Goal: Information Seeking & Learning: Learn about a topic

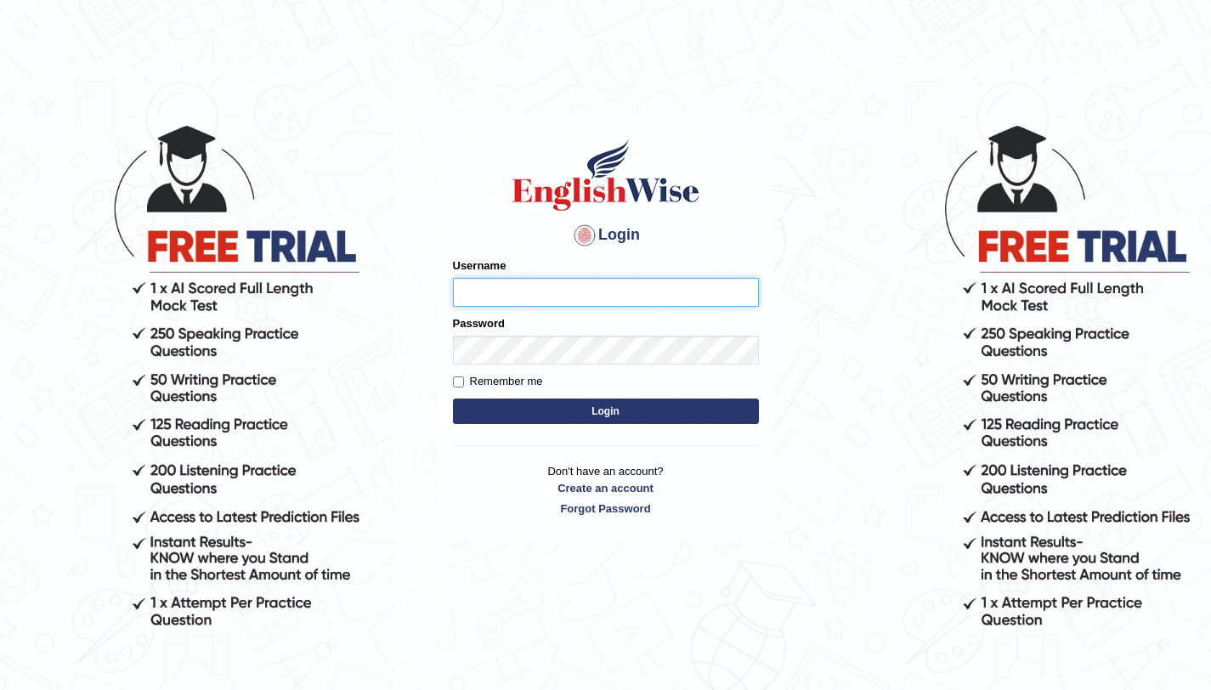
click at [502, 291] on input "Username" at bounding box center [606, 292] width 306 height 29
type input "aliahmad_parramatta"
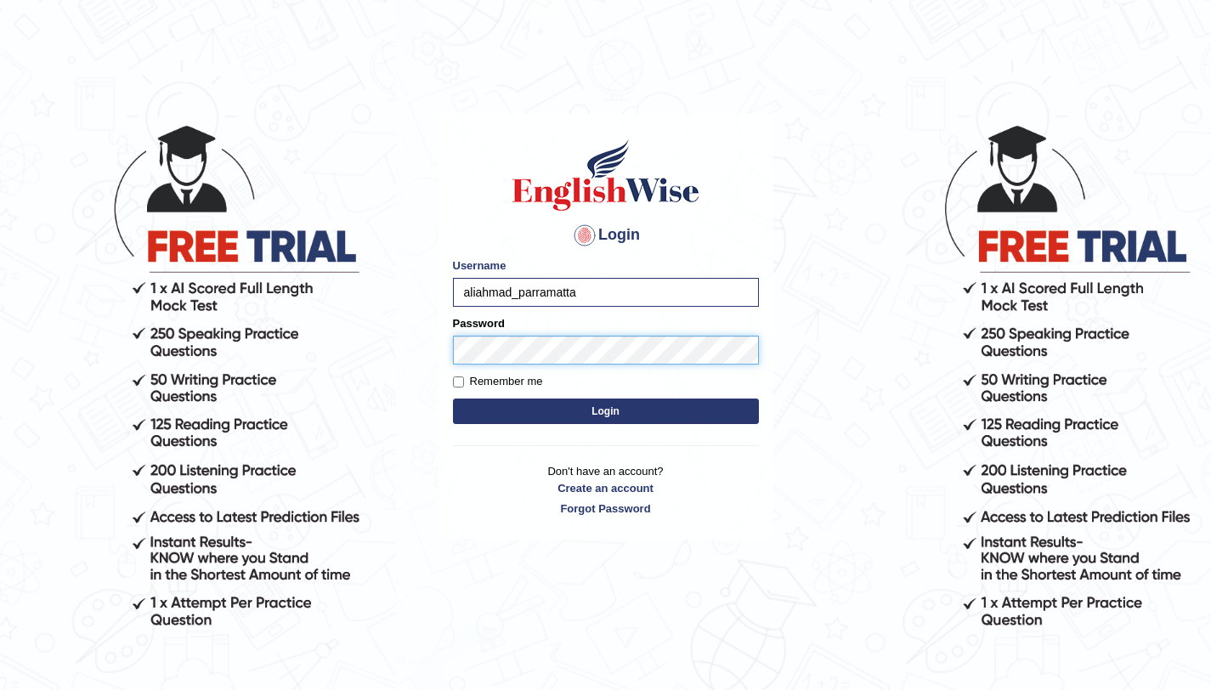
click at [453, 398] on button "Login" at bounding box center [606, 410] width 306 height 25
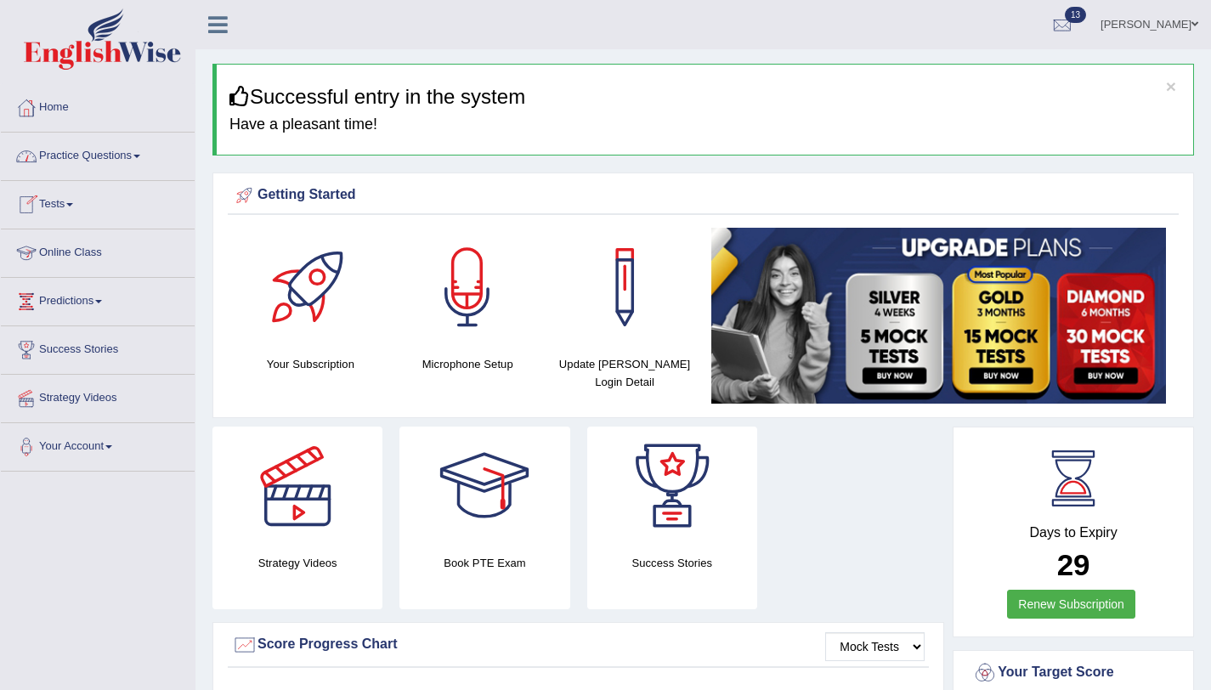
click at [77, 200] on link "Tests" at bounding box center [98, 202] width 194 height 42
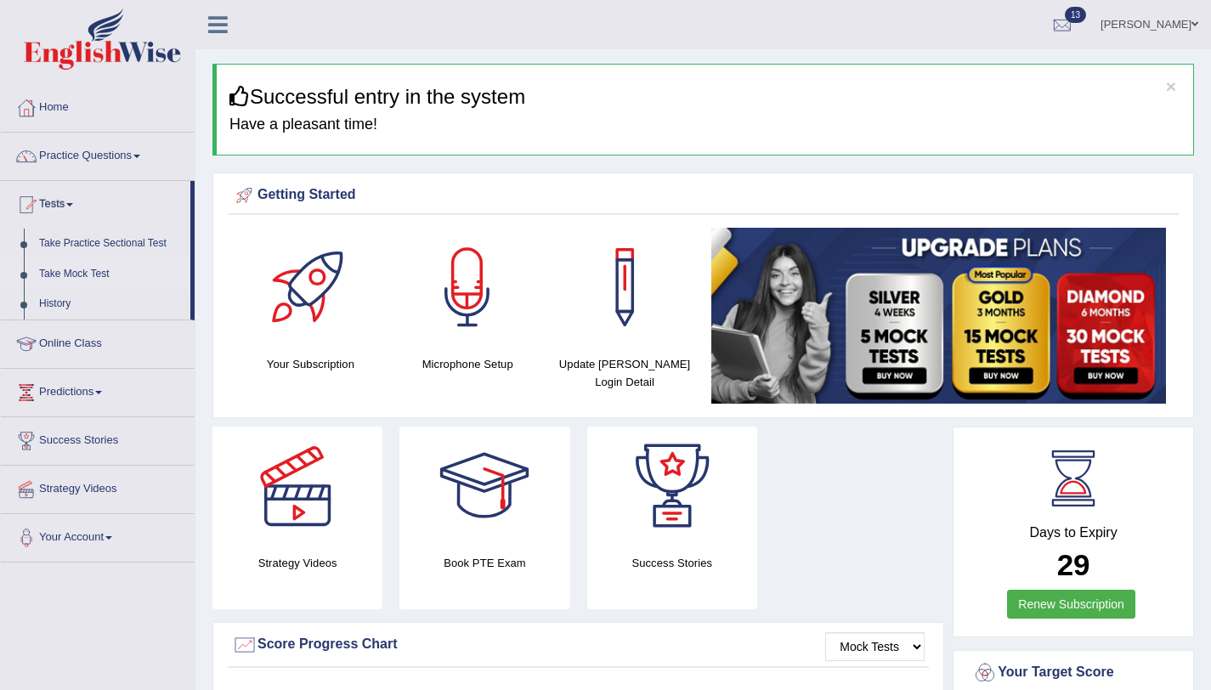
click at [99, 276] on link "Take Mock Test" at bounding box center [110, 274] width 159 height 31
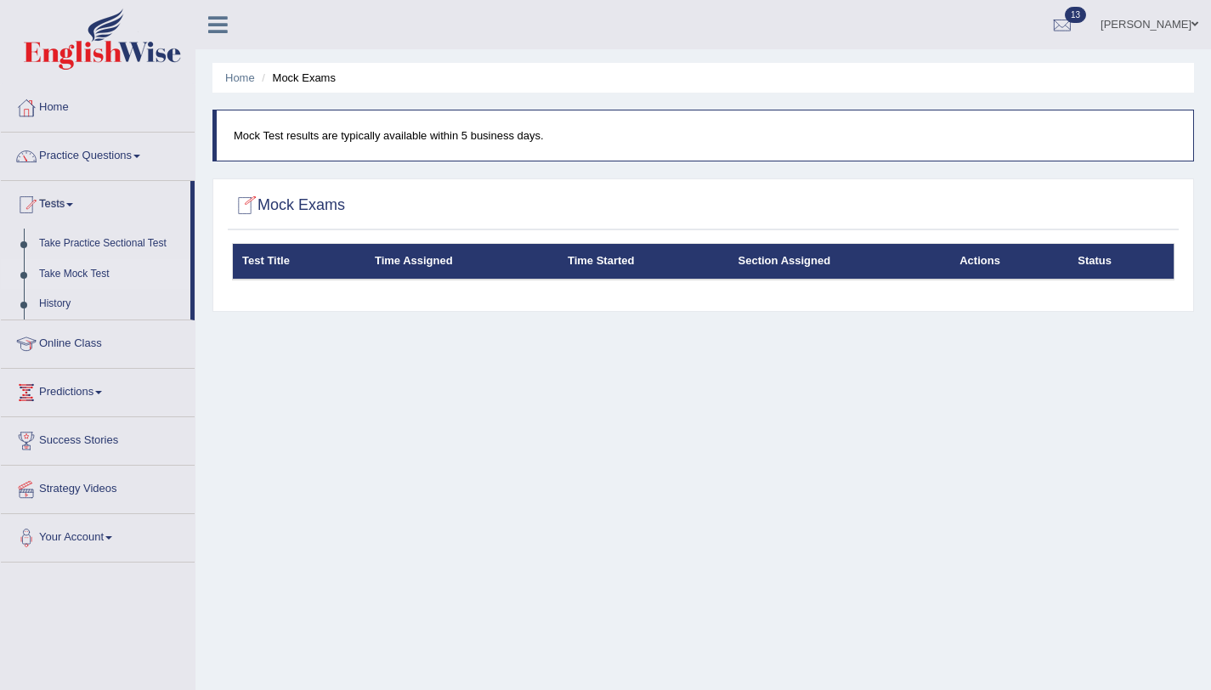
click at [242, 206] on div at bounding box center [244, 205] width 25 height 25
click at [305, 78] on li "Mock Exams" at bounding box center [296, 78] width 78 height 16
click at [578, 267] on th "Time Started" at bounding box center [643, 262] width 171 height 36
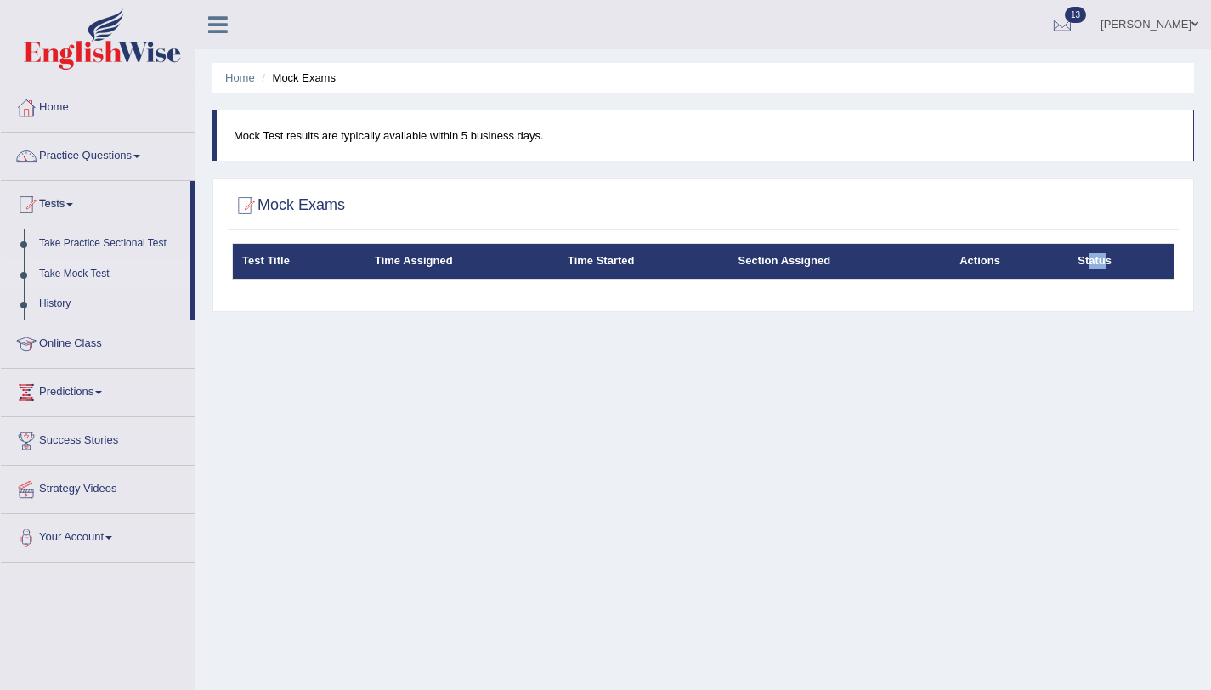
click at [1041, 268] on tr "Test Title Time Assigned Time Started Section Assigned Actions Status" at bounding box center [703, 262] width 941 height 36
click at [88, 535] on link "Your Account" at bounding box center [98, 535] width 194 height 42
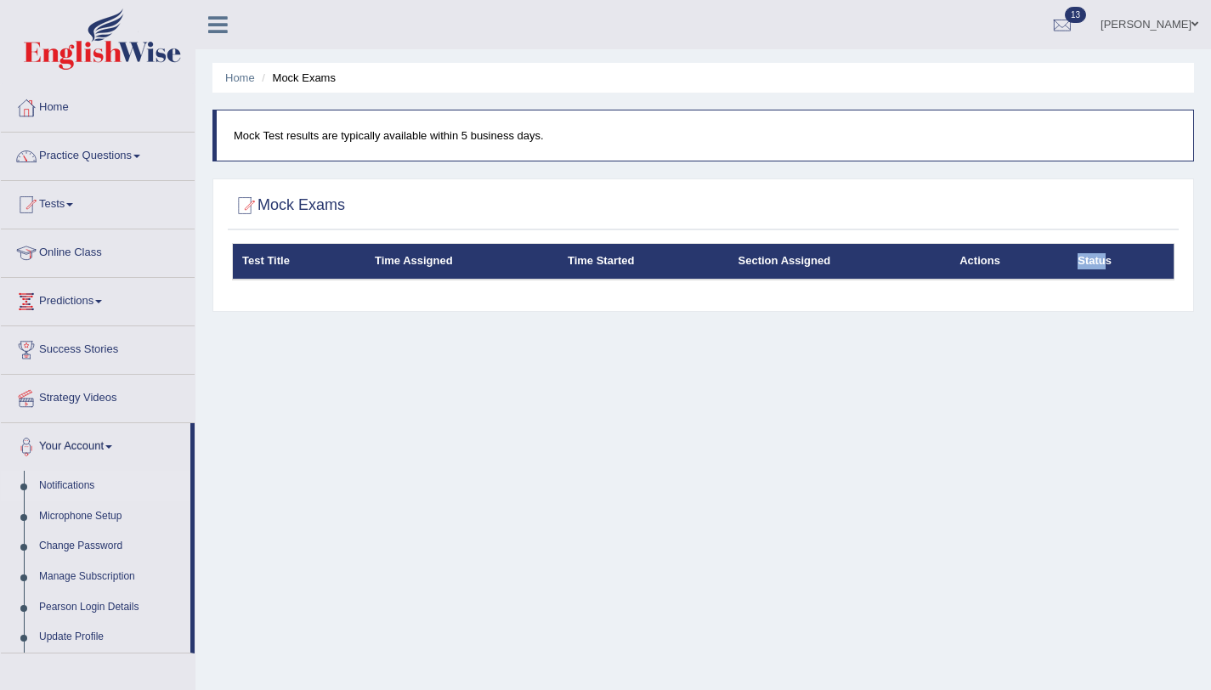
scroll to position [202, 0]
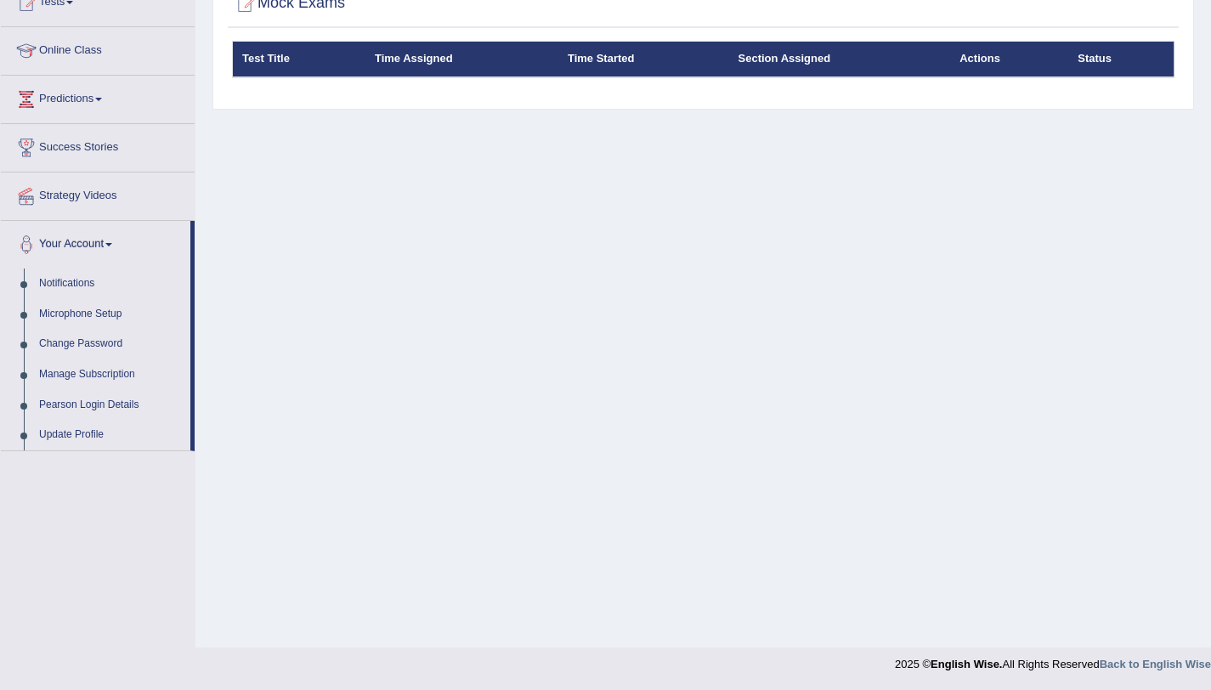
click at [370, 438] on div "Home Mock Exams Mock Test results are typically available within 5 business day…" at bounding box center [702, 223] width 1015 height 850
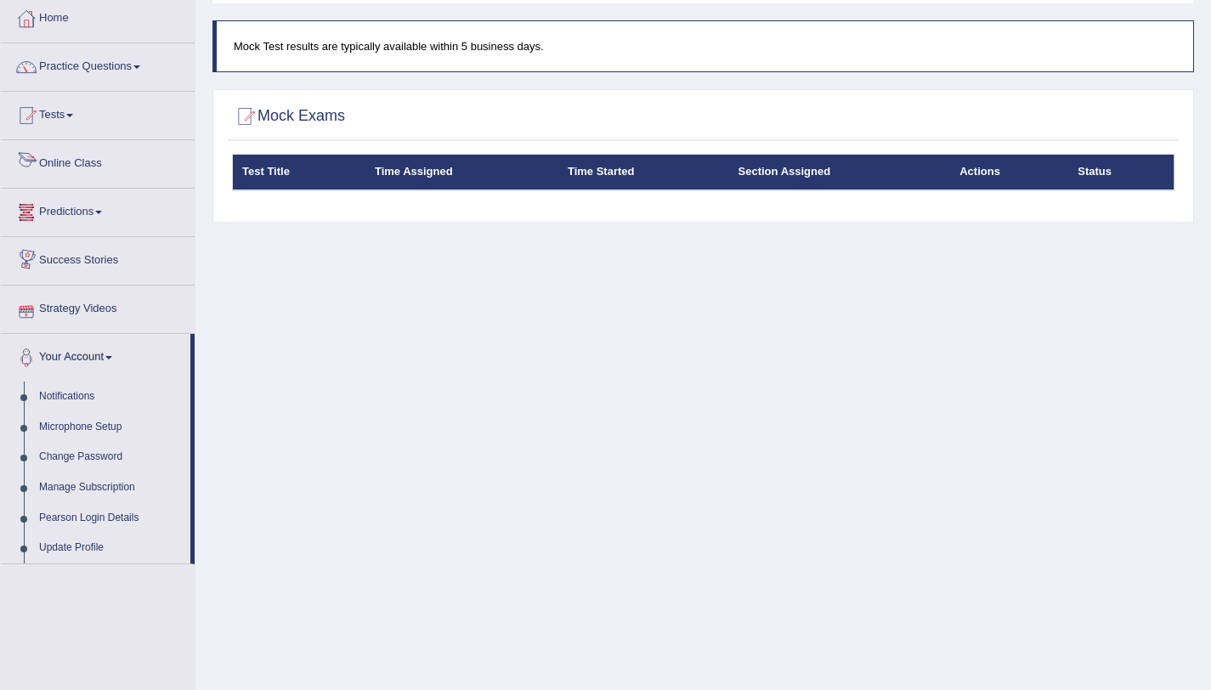
scroll to position [0, 0]
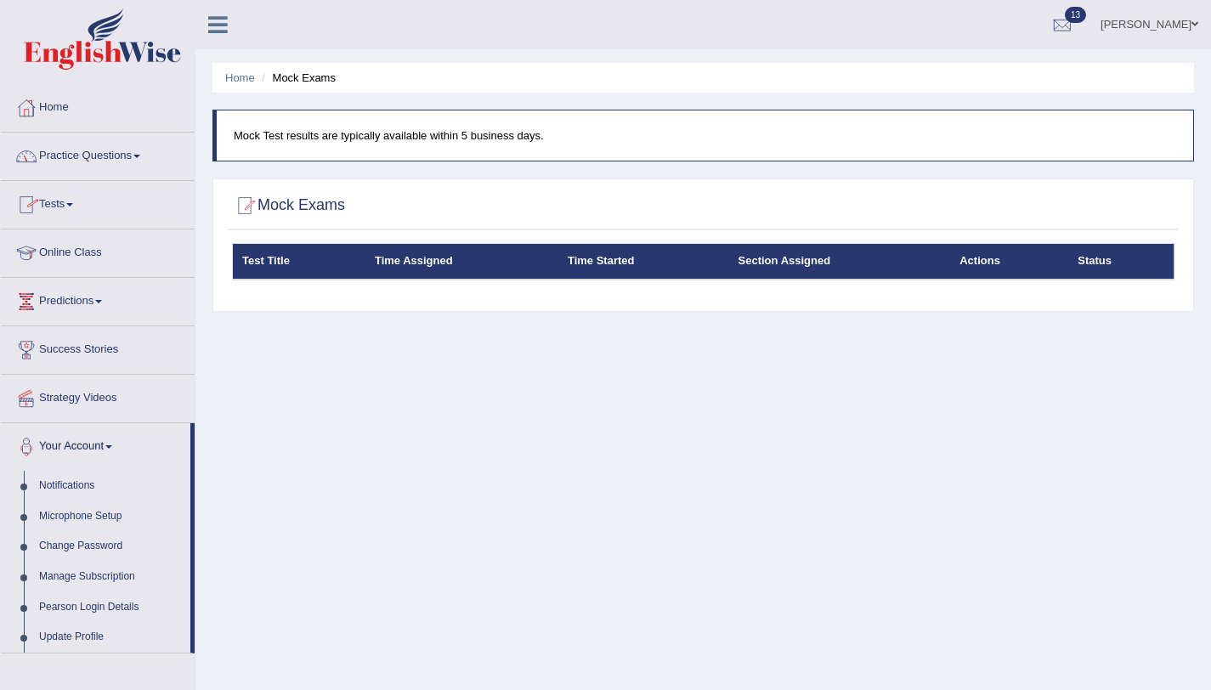
click at [61, 107] on link "Home" at bounding box center [98, 105] width 194 height 42
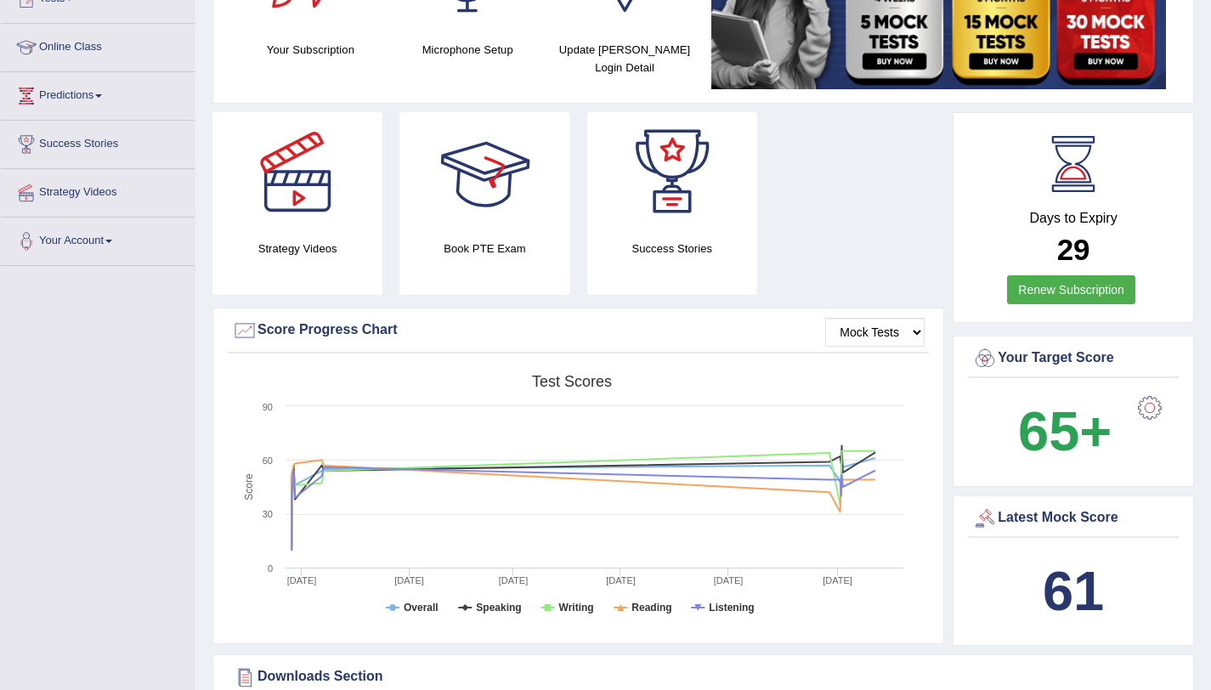
scroll to position [313, 0]
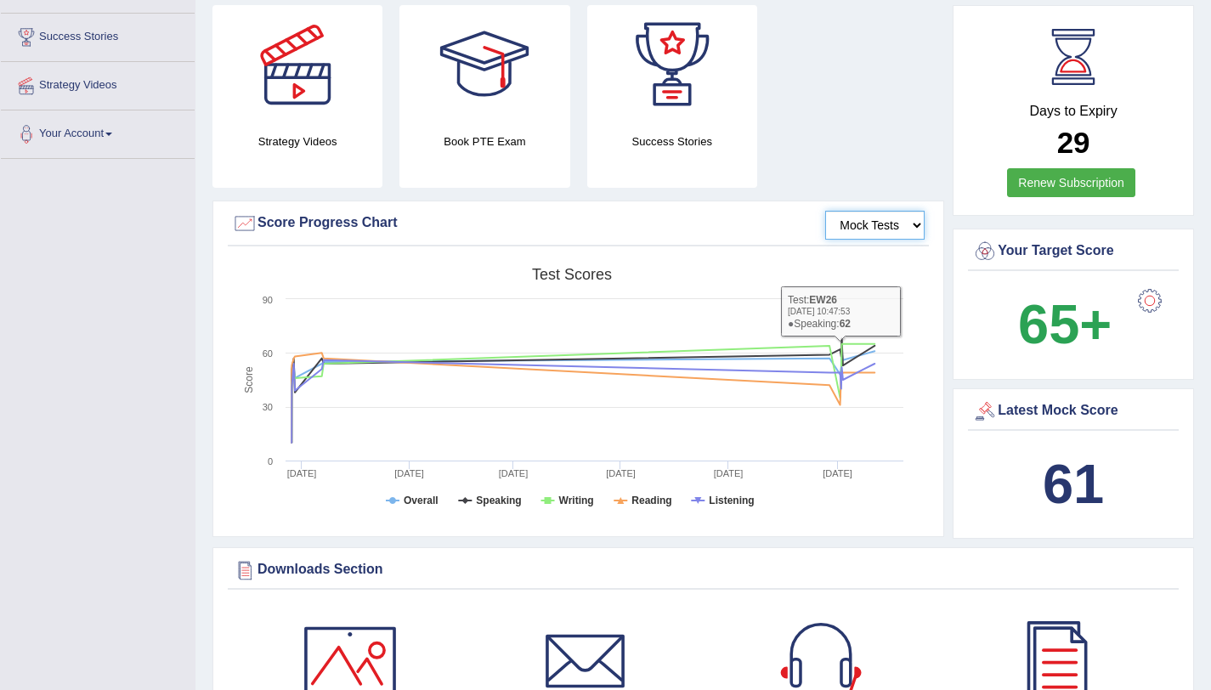
click at [878, 221] on select "Mock Tests" at bounding box center [874, 225] width 99 height 29
click at [825, 211] on select "Mock Tests" at bounding box center [874, 225] width 99 height 29
click at [875, 227] on select "Mock Tests" at bounding box center [874, 225] width 99 height 29
click at [825, 211] on select "Mock Tests" at bounding box center [874, 225] width 99 height 29
click at [245, 224] on div at bounding box center [244, 223] width 25 height 25
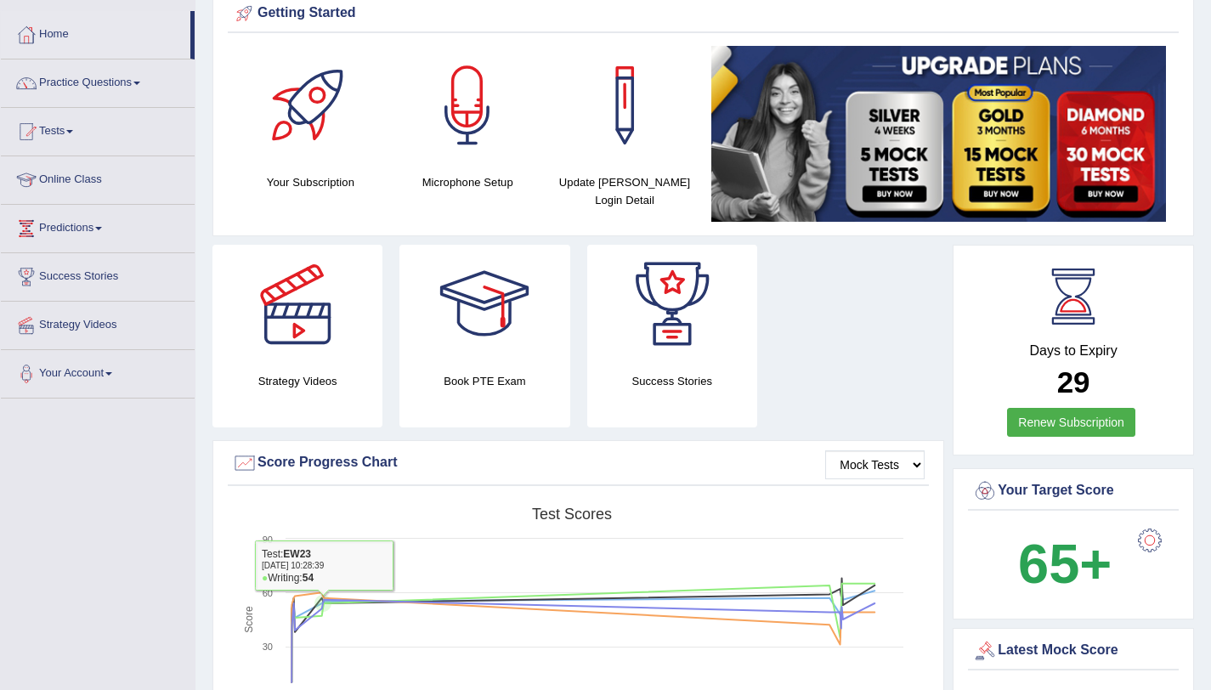
scroll to position [0, 0]
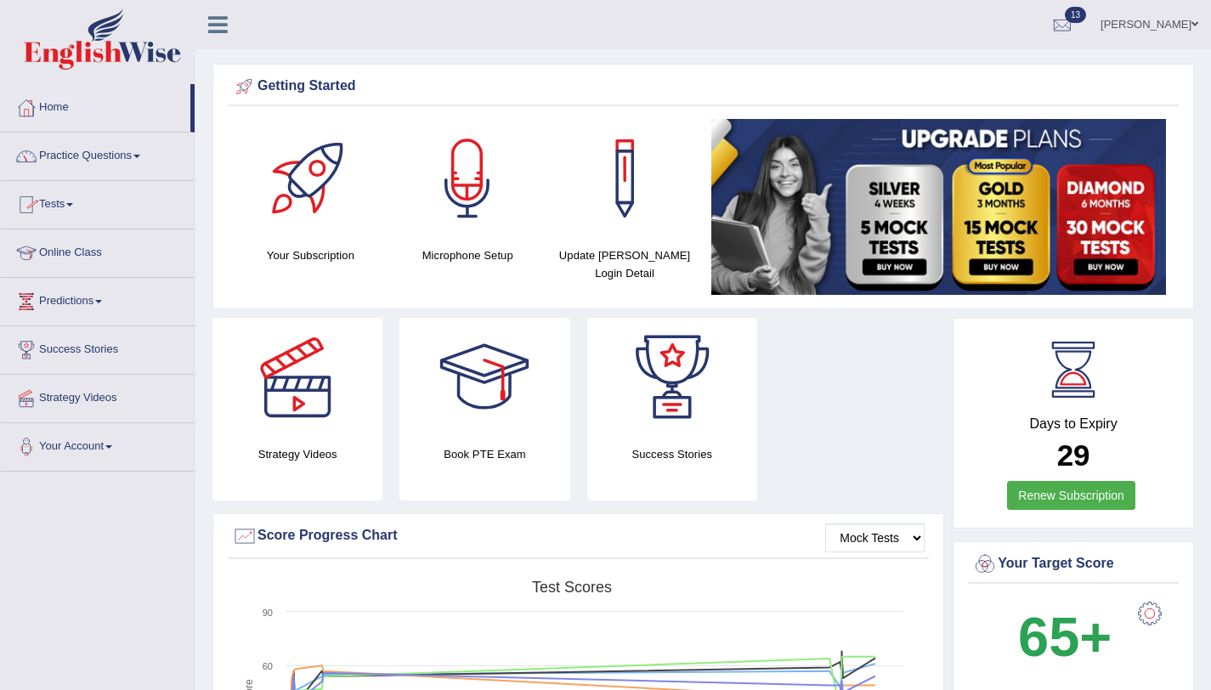
click at [55, 103] on link "Home" at bounding box center [95, 105] width 189 height 42
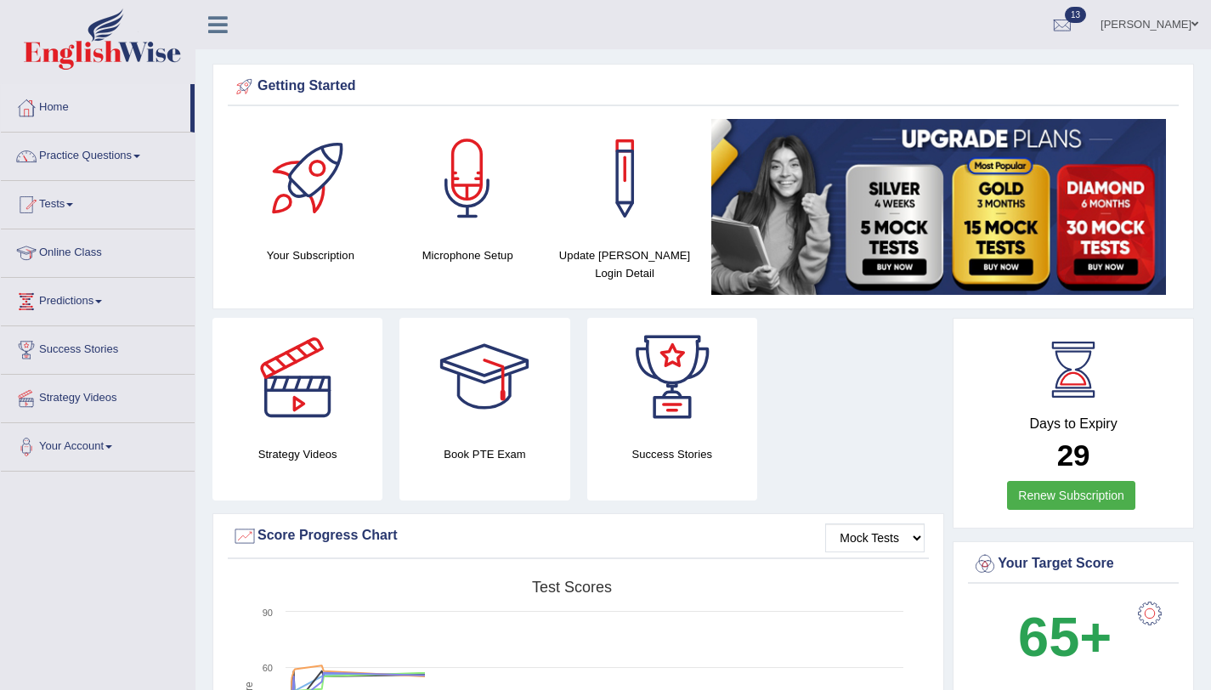
click at [110, 152] on link "Practice Questions" at bounding box center [98, 154] width 194 height 42
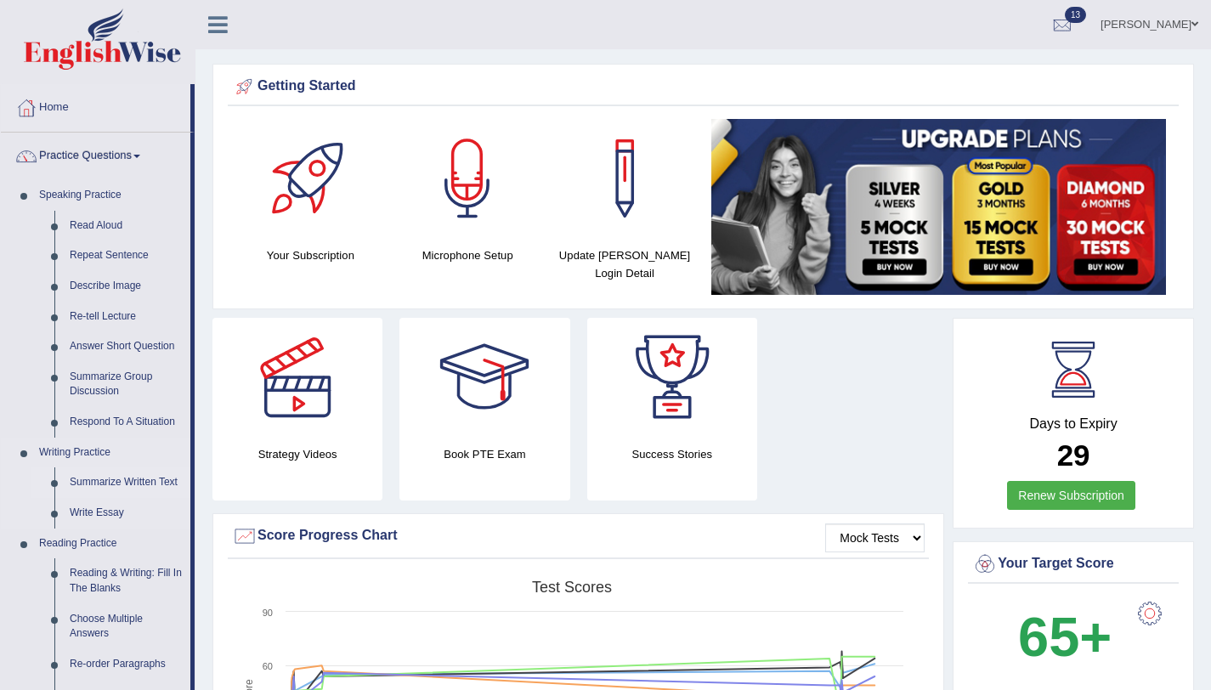
click at [119, 479] on link "Summarize Written Text" at bounding box center [126, 482] width 128 height 31
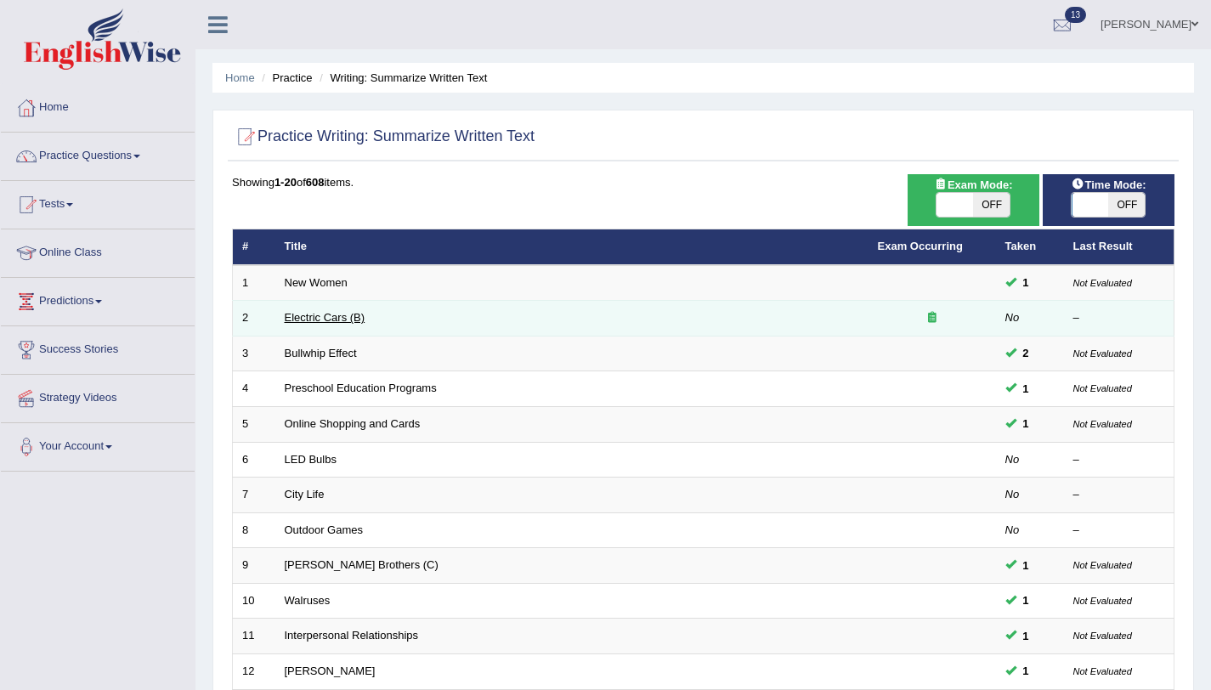
click at [330, 322] on link "Electric Cars (B)" at bounding box center [325, 317] width 81 height 13
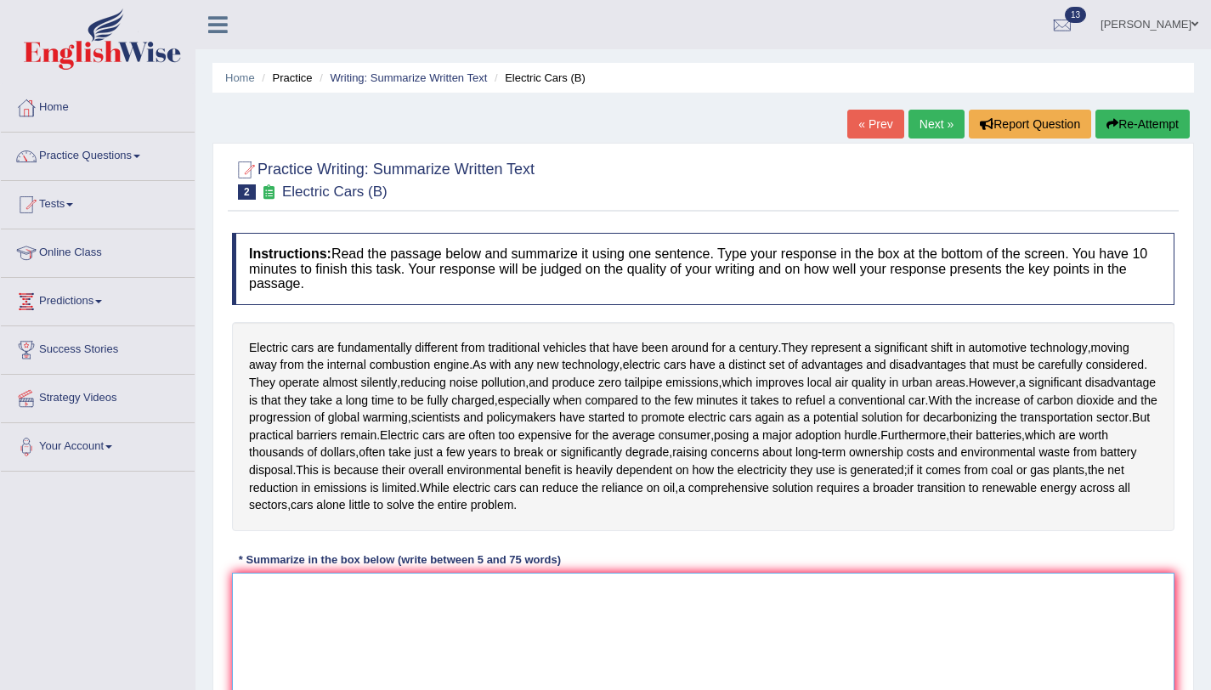
click at [362, 596] on textarea at bounding box center [703, 655] width 942 height 165
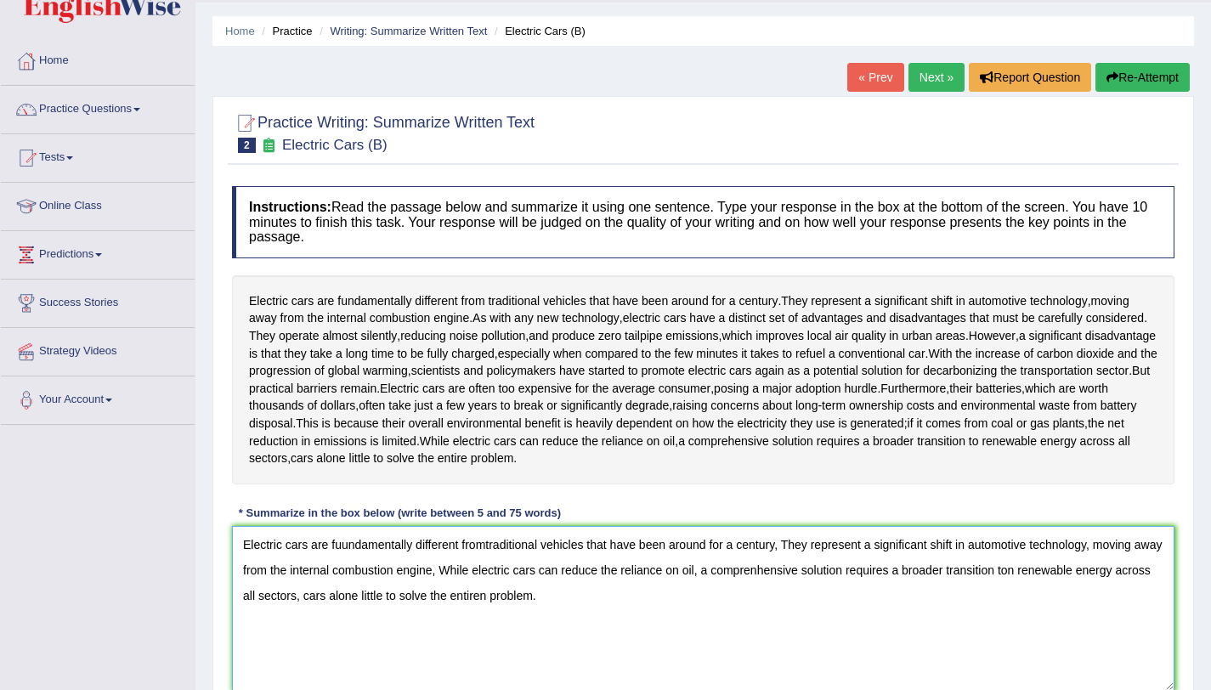
scroll to position [202, 0]
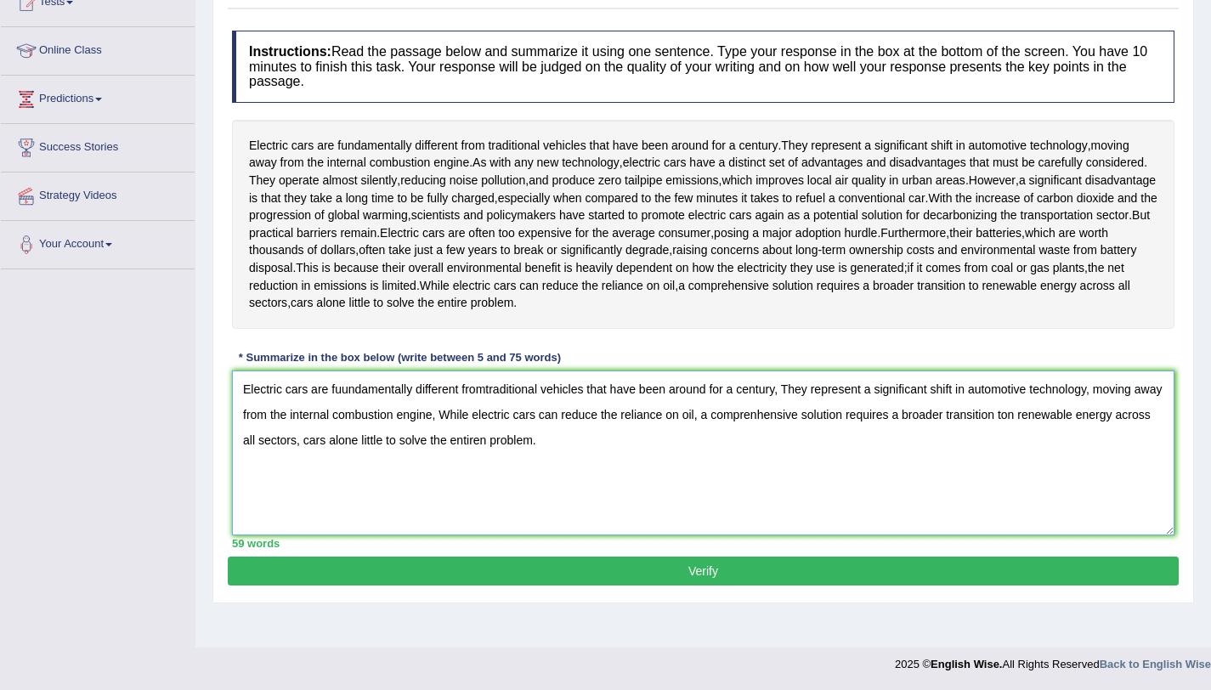
type textarea "Electric cars are fuundamentally different fromtraditional vehicles that have b…"
click at [437, 582] on button "Verify" at bounding box center [703, 570] width 951 height 29
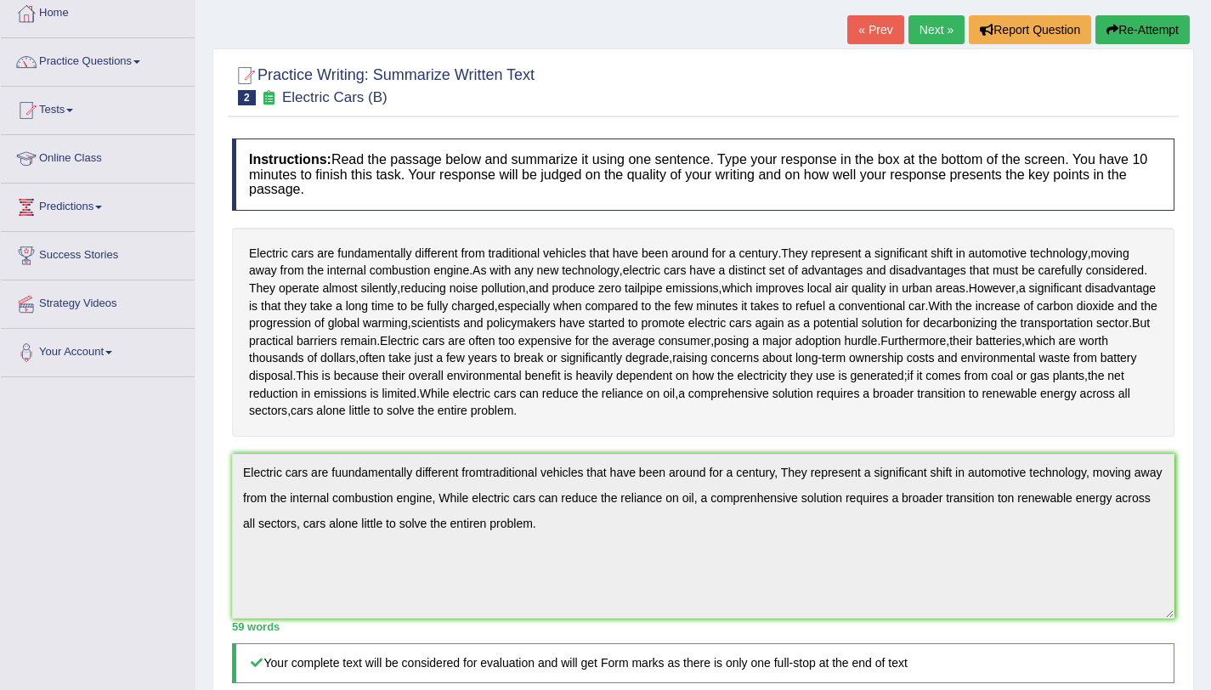
scroll to position [0, 0]
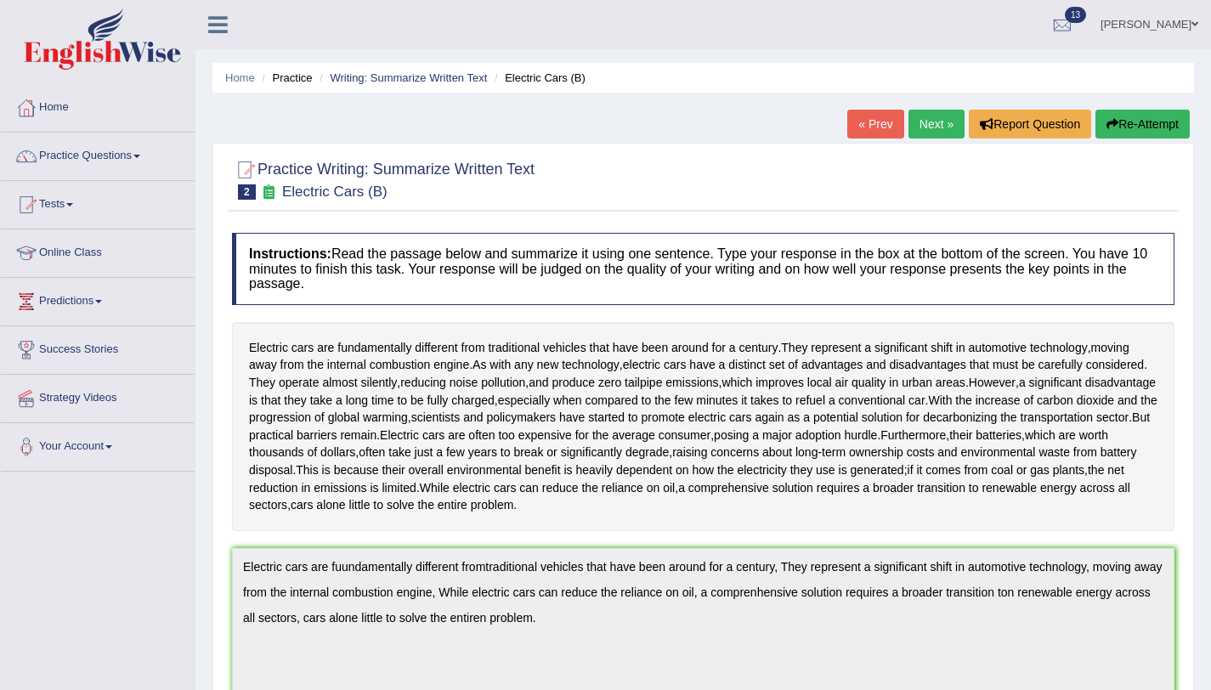
click at [1106, 118] on icon "button" at bounding box center [1112, 124] width 12 height 12
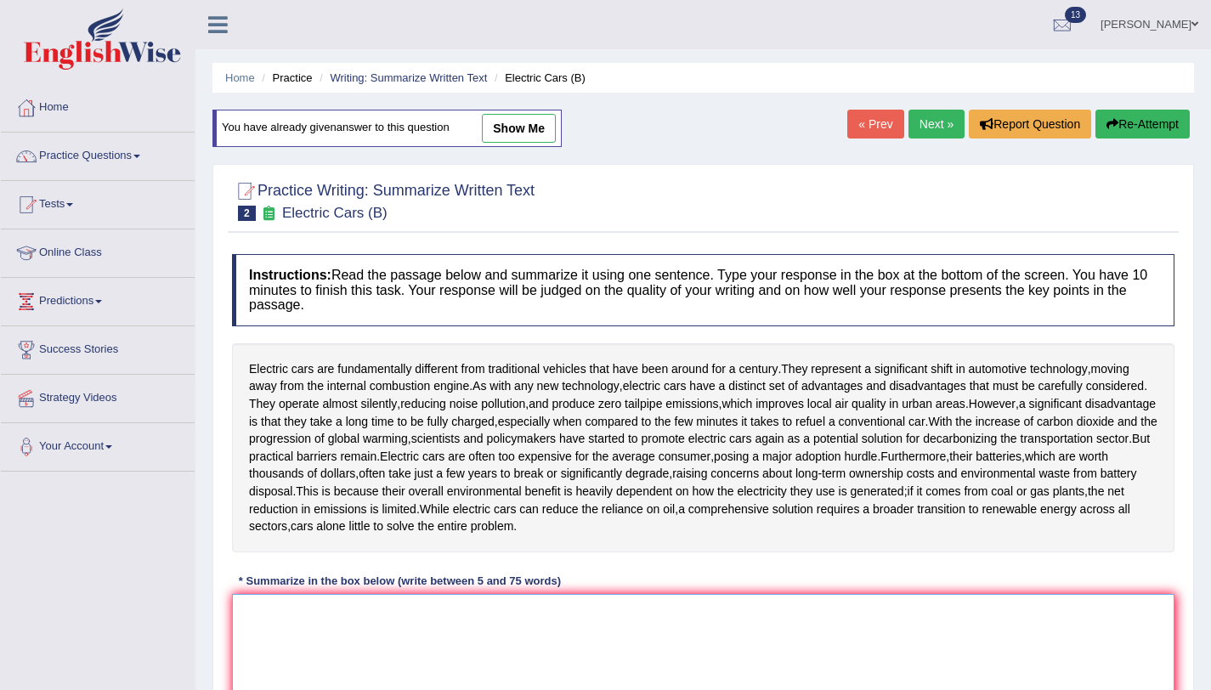
click at [460, 618] on textarea at bounding box center [703, 676] width 942 height 165
paste textarea "Electric cars are fuundamentally different fromtraditional vehicles that have b…"
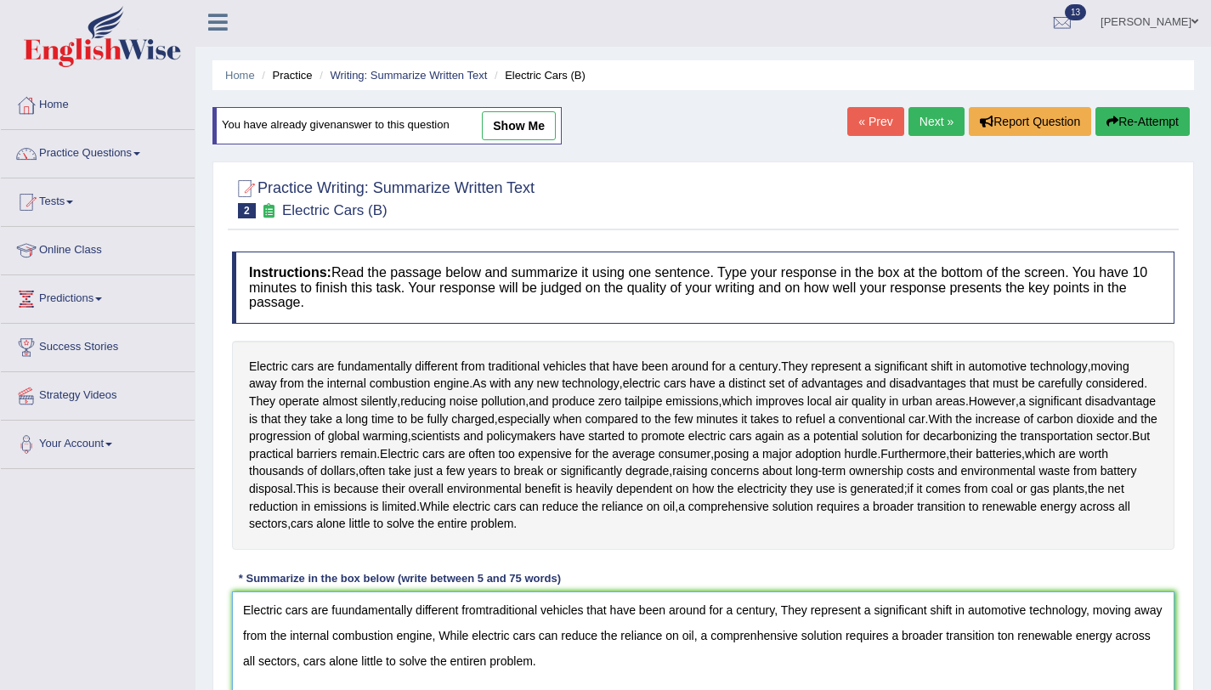
scroll to position [3, 0]
click at [347, 612] on textarea "Electric cars are fuundamentally different fromtraditional vehicles that have b…" at bounding box center [703, 672] width 942 height 165
click at [478, 613] on textarea "Electric cars are fundamentally different fromtraditional vehicles that have be…" at bounding box center [703, 672] width 942 height 165
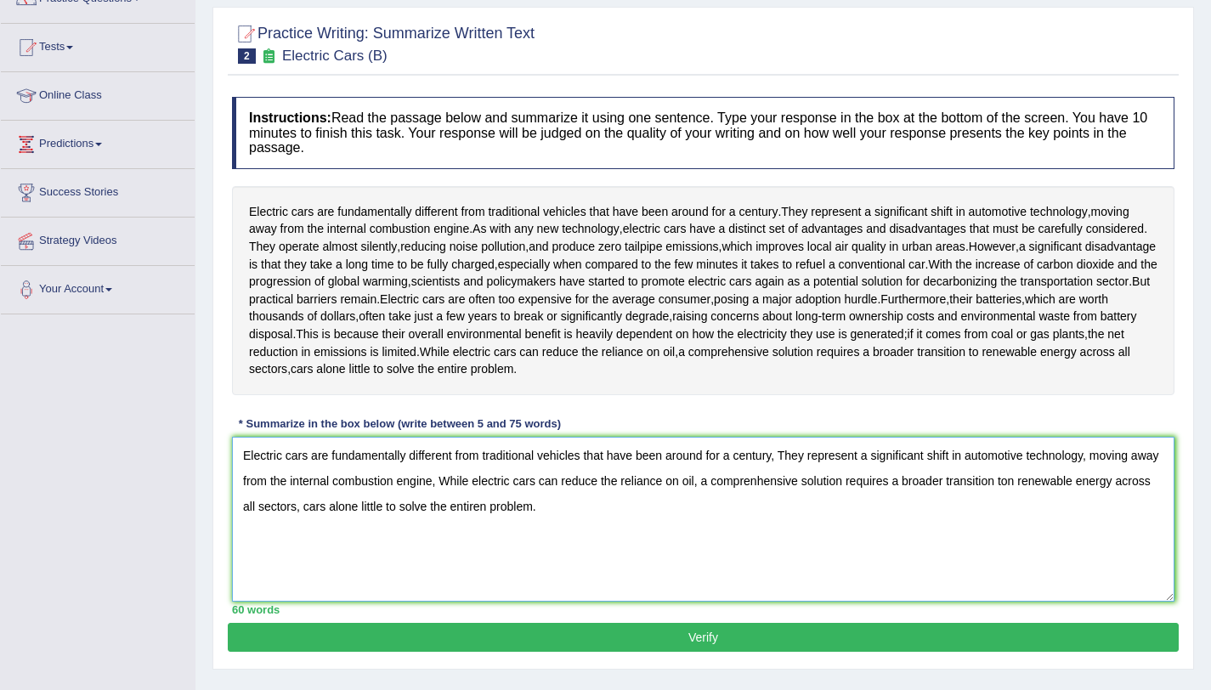
scroll to position [202, 0]
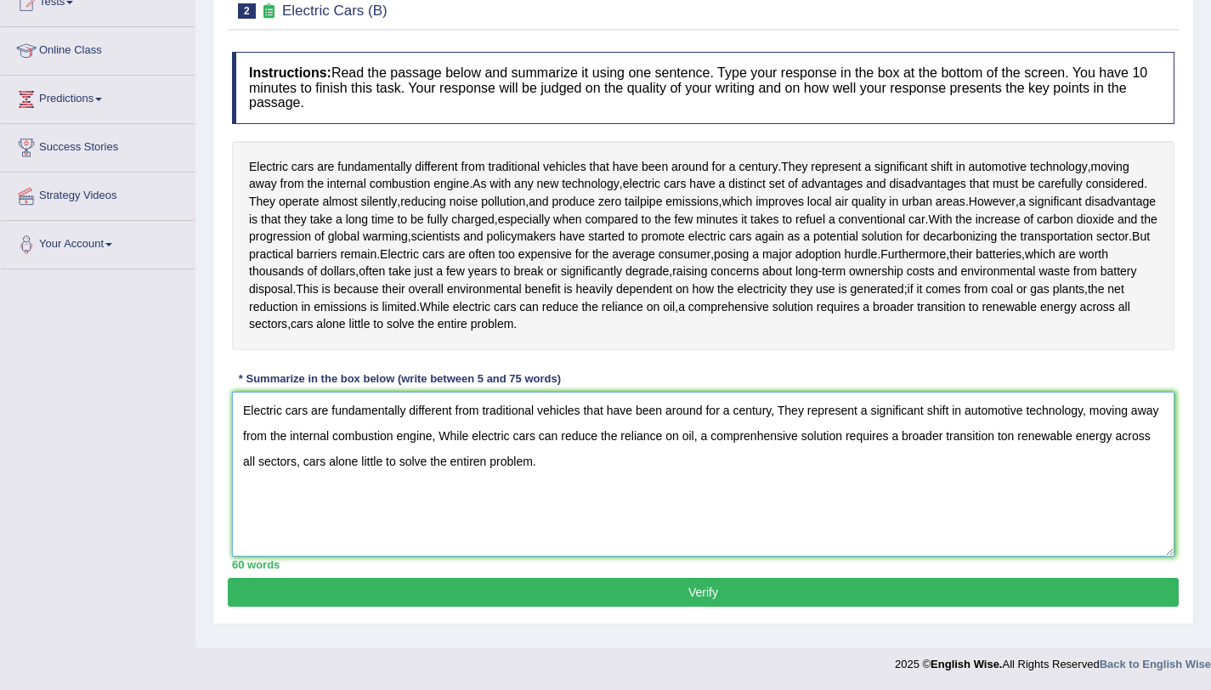
click at [793, 437] on textarea "Electric cars are fundamentally different from traditional vehicles that have b…" at bounding box center [703, 474] width 942 height 165
type textarea "Electric cars are fundamentally different from traditional vehicles that have b…"
click at [477, 583] on button "Verify" at bounding box center [703, 592] width 951 height 29
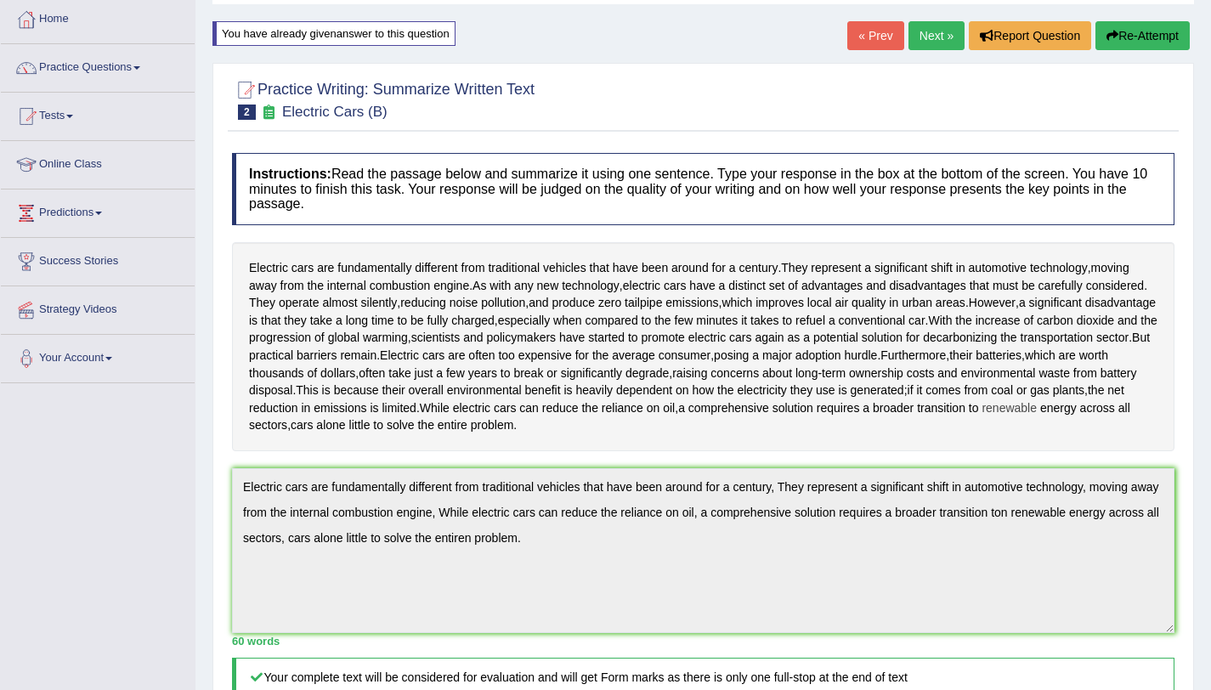
scroll to position [77, 0]
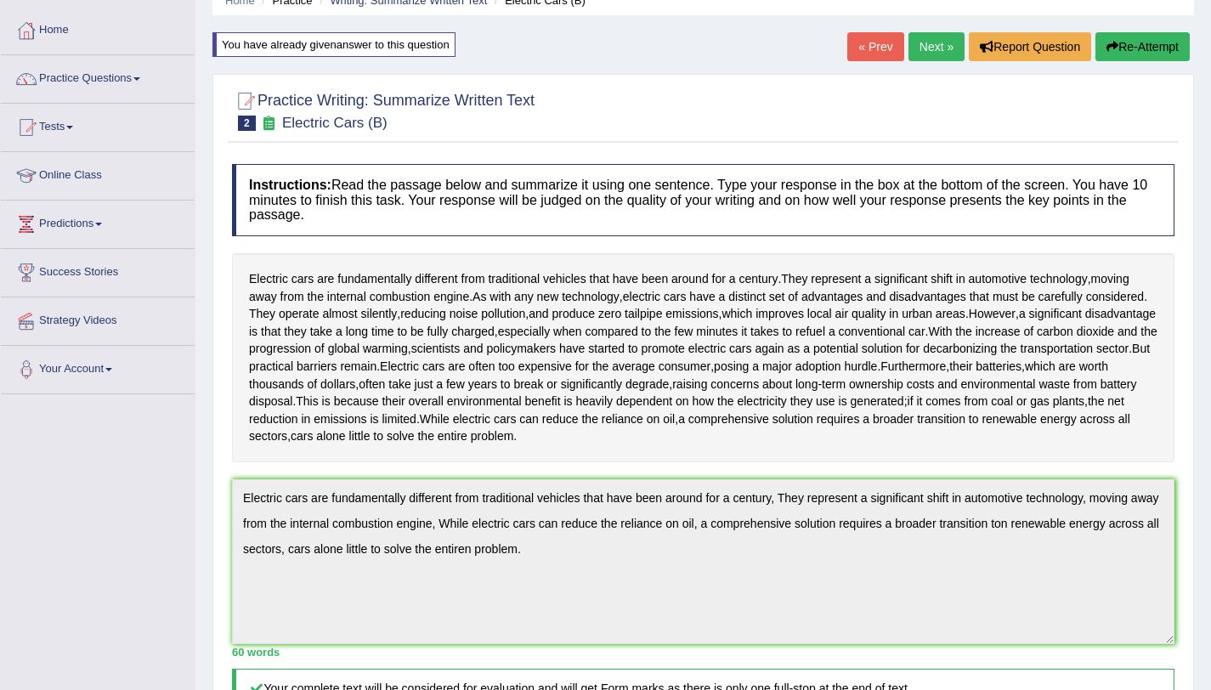
click at [1177, 44] on button "Re-Attempt" at bounding box center [1142, 46] width 94 height 29
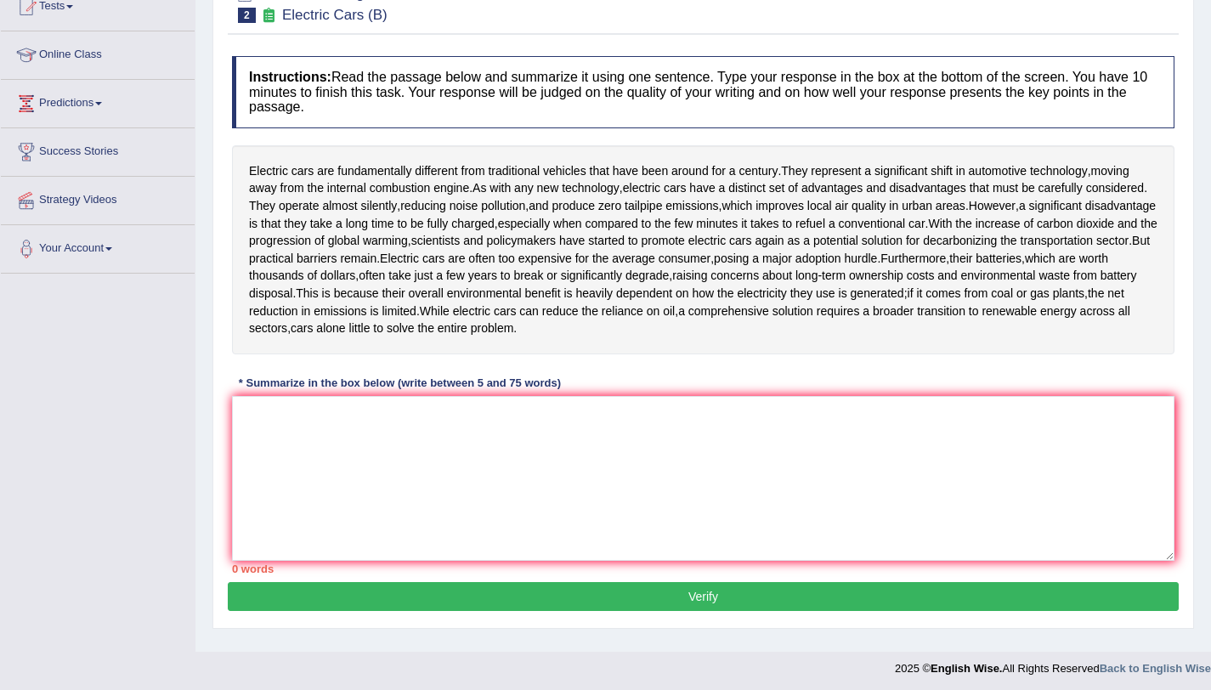
scroll to position [202, 0]
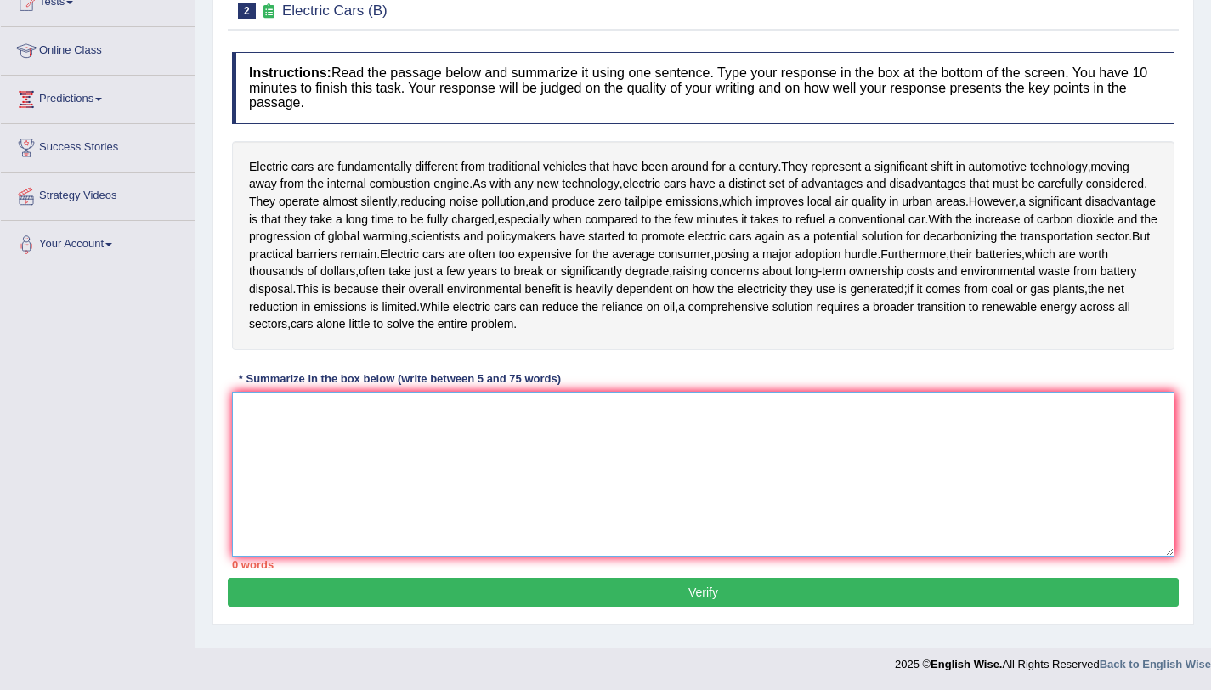
click at [460, 393] on textarea at bounding box center [703, 474] width 942 height 165
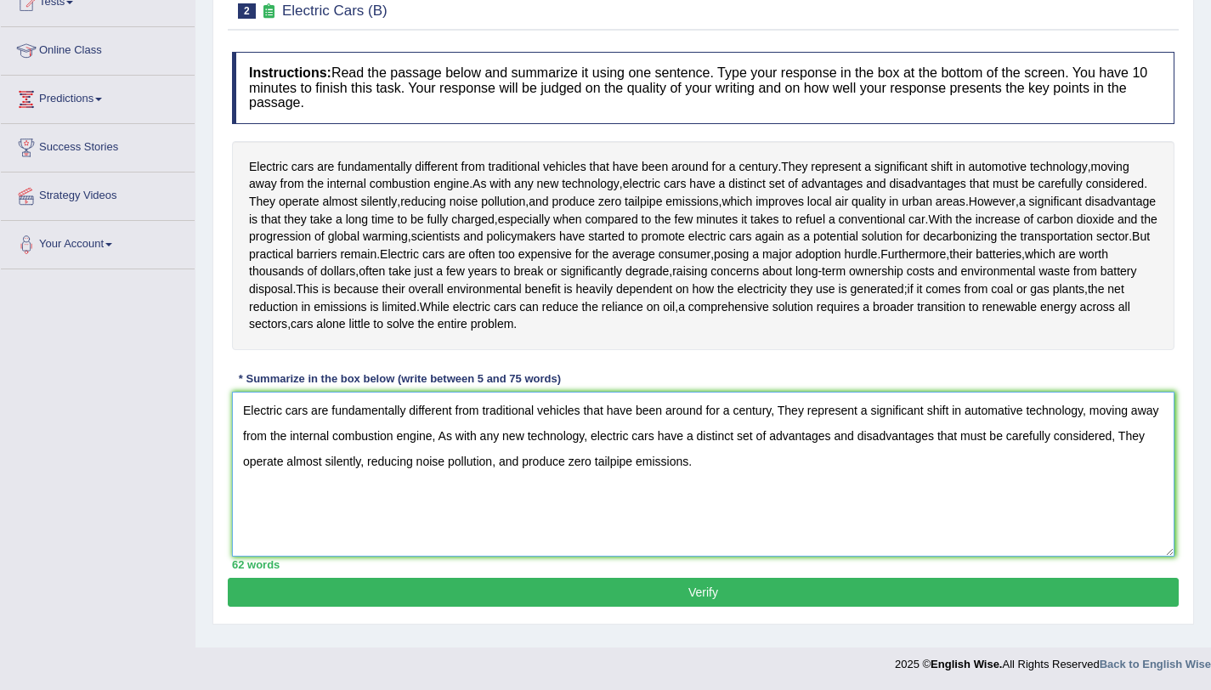
type textarea "Electric cars are fundamentally different from traditional vehicles that have b…"
click at [278, 603] on button "Verify" at bounding box center [703, 592] width 951 height 29
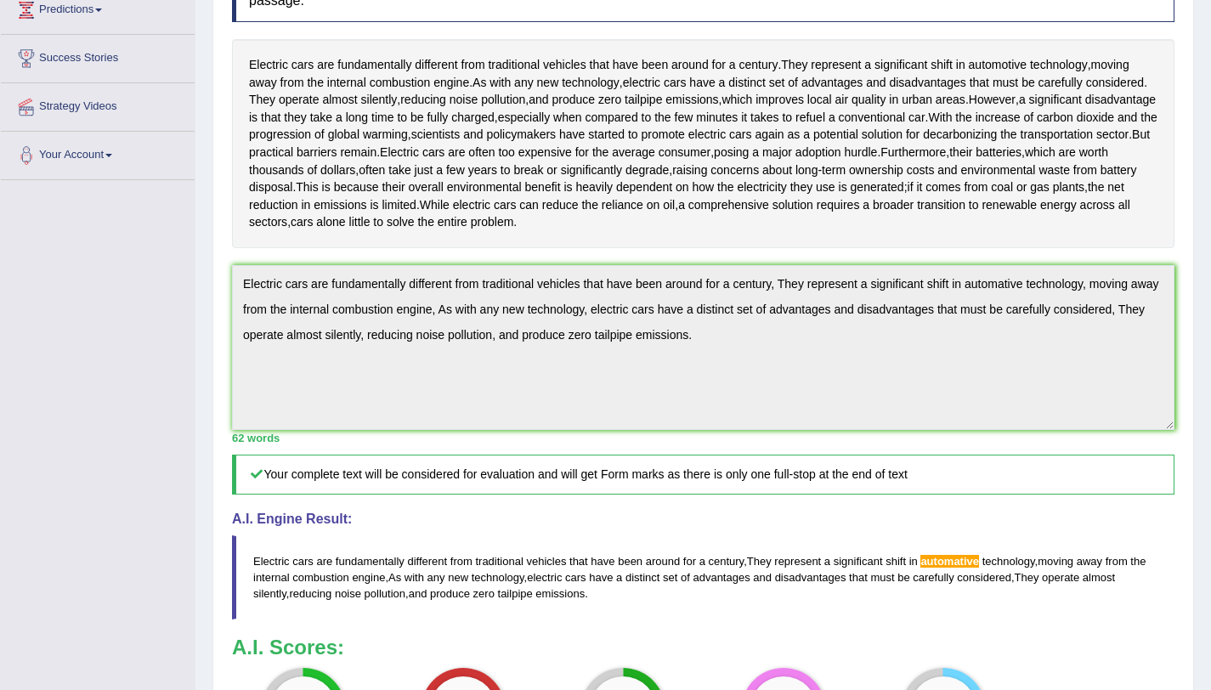
scroll to position [0, 0]
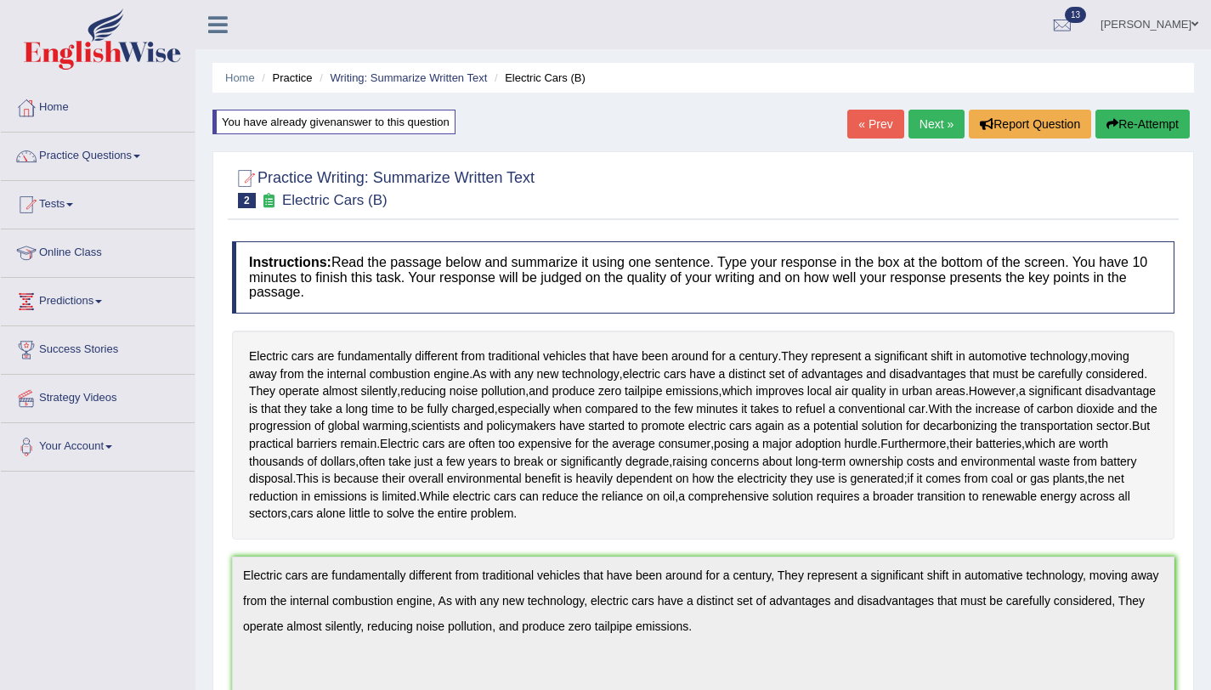
click at [1141, 136] on button "Re-Attempt" at bounding box center [1142, 124] width 94 height 29
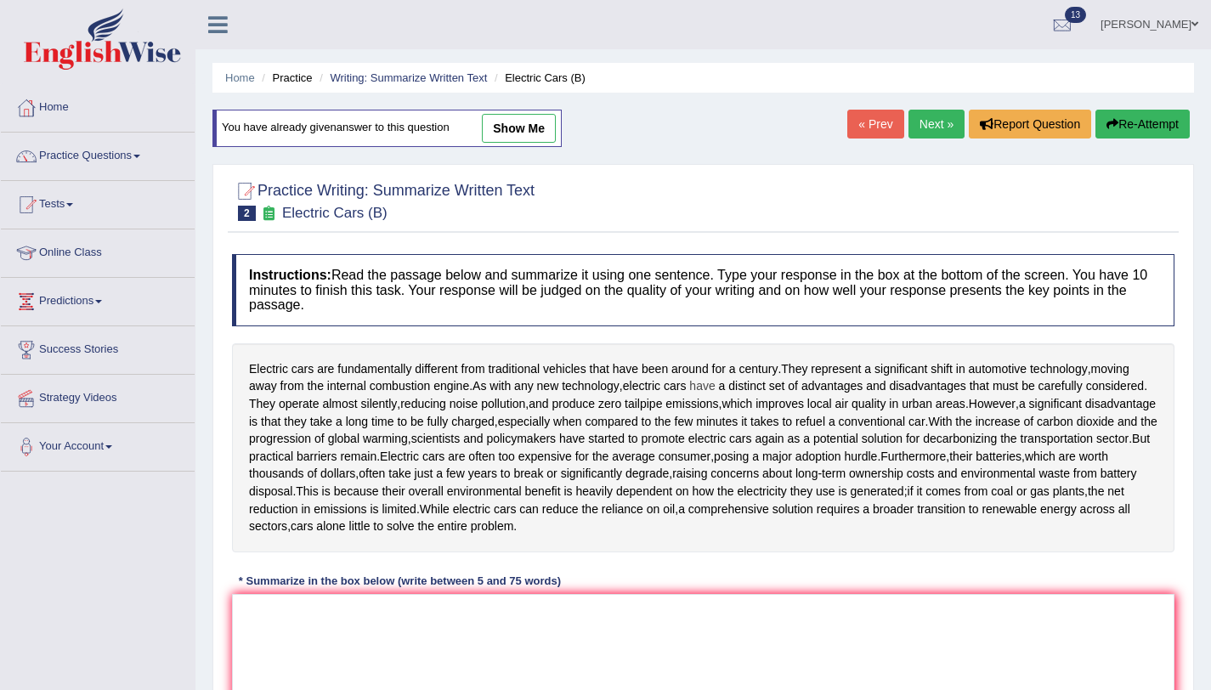
scroll to position [202, 0]
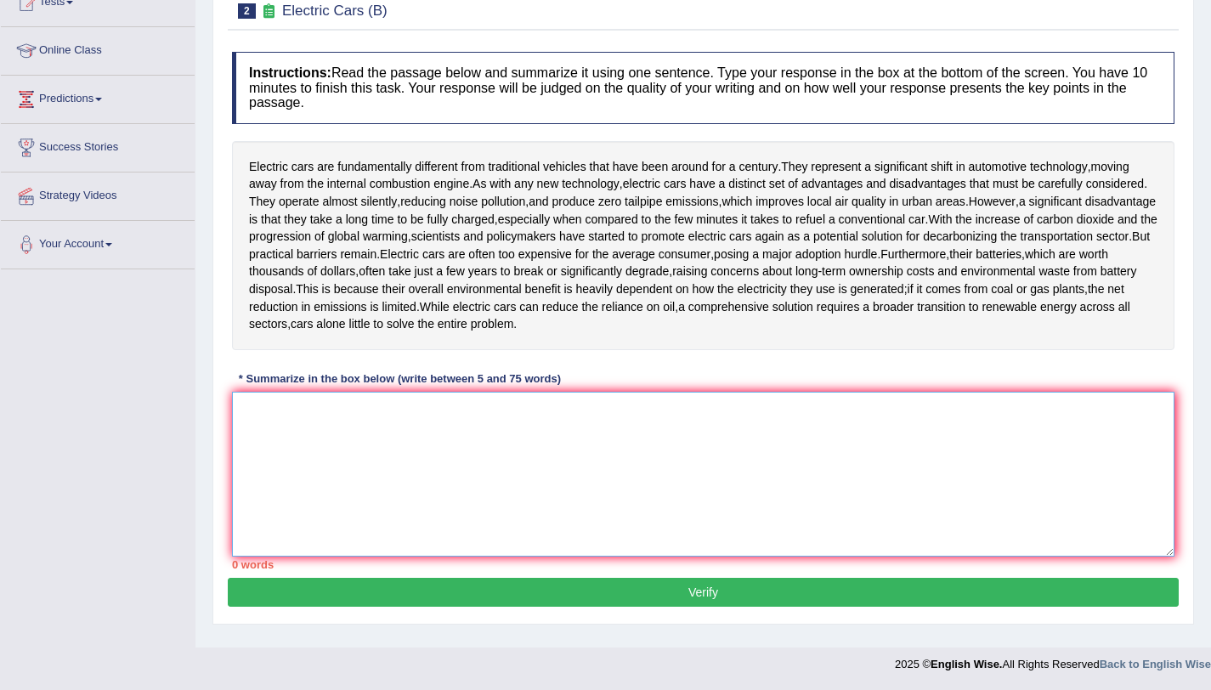
click at [476, 453] on textarea at bounding box center [703, 474] width 942 height 165
paste textarea "Electric cars are fundamentally different from traditional vehicles that have b…"
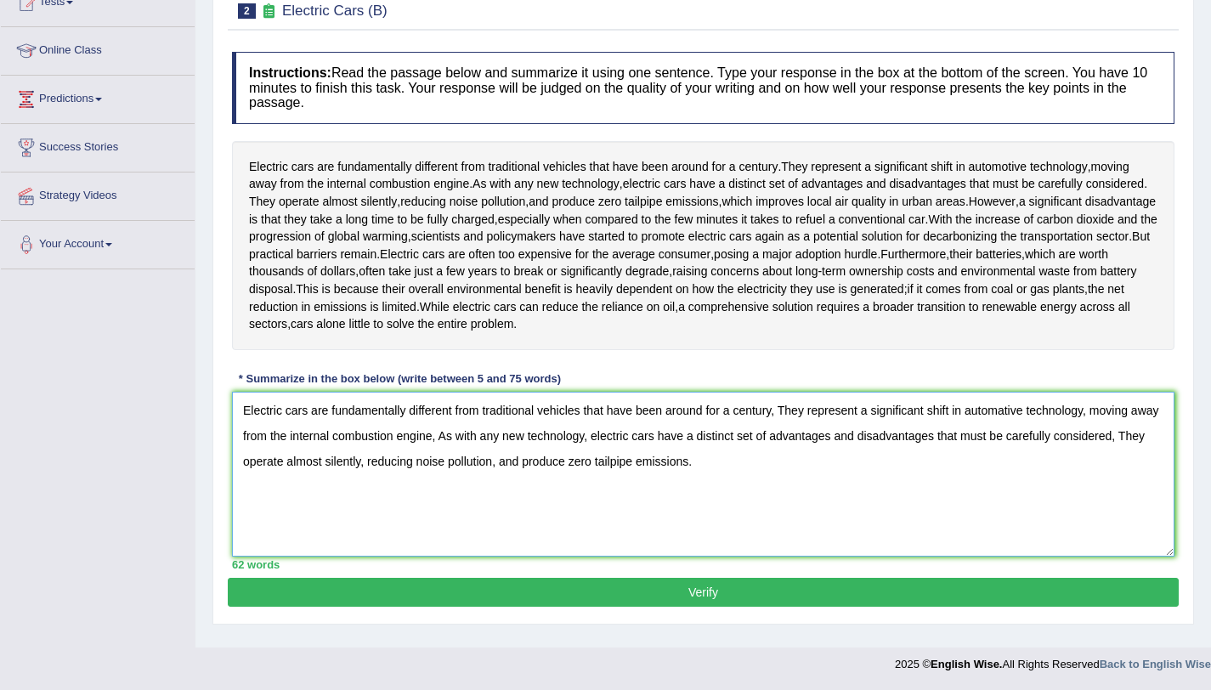
click at [1008, 409] on textarea "Electric cars are fundamentally different from traditional vehicles that have b…" at bounding box center [703, 474] width 942 height 165
type textarea "Electric cars are fundamentally different from traditional vehicles that have b…"
click at [907, 591] on button "Verify" at bounding box center [703, 592] width 951 height 29
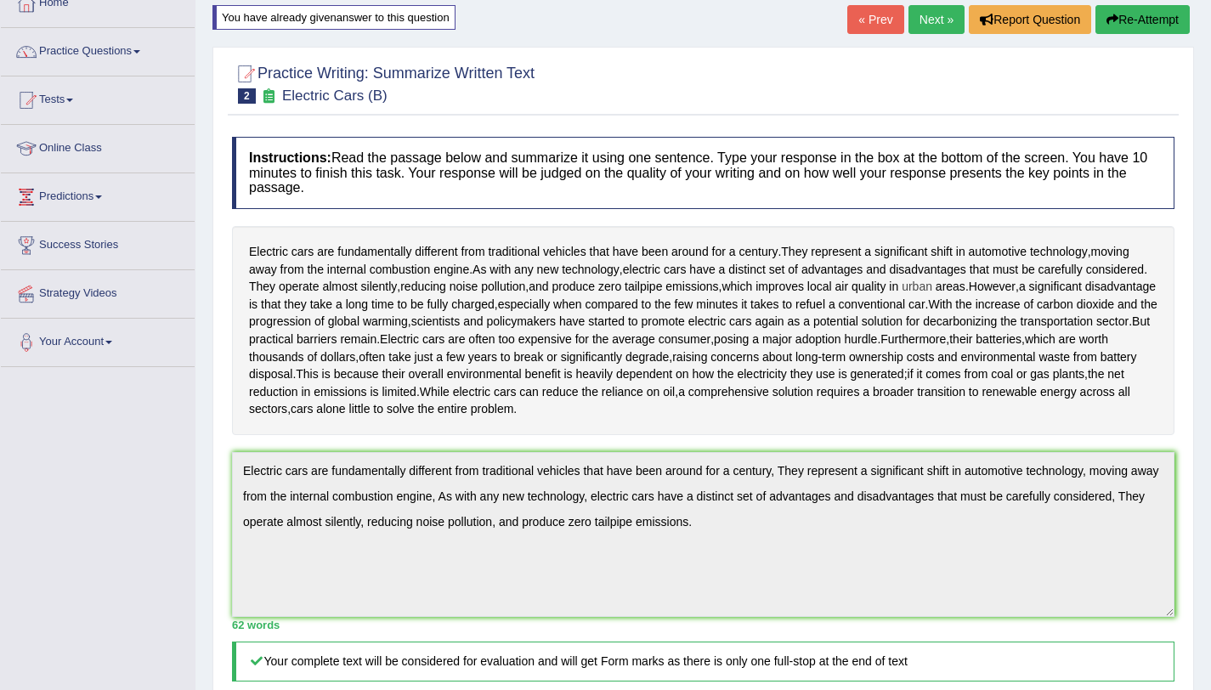
scroll to position [0, 0]
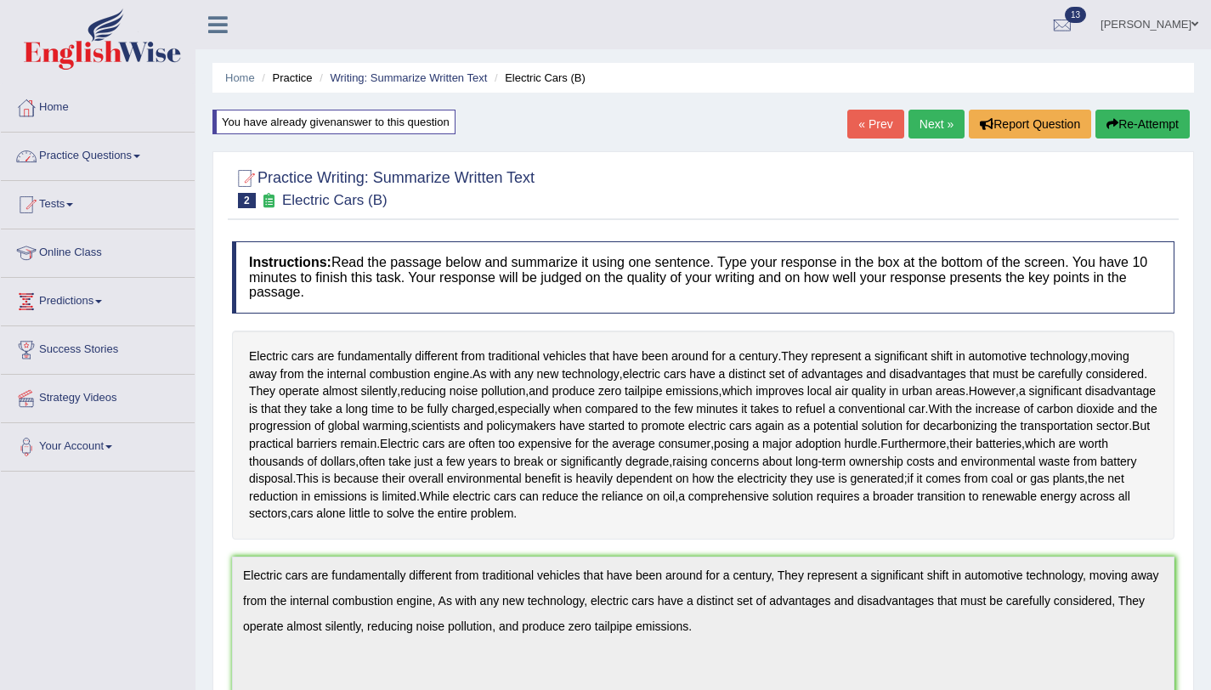
click at [143, 158] on link "Practice Questions" at bounding box center [98, 154] width 194 height 42
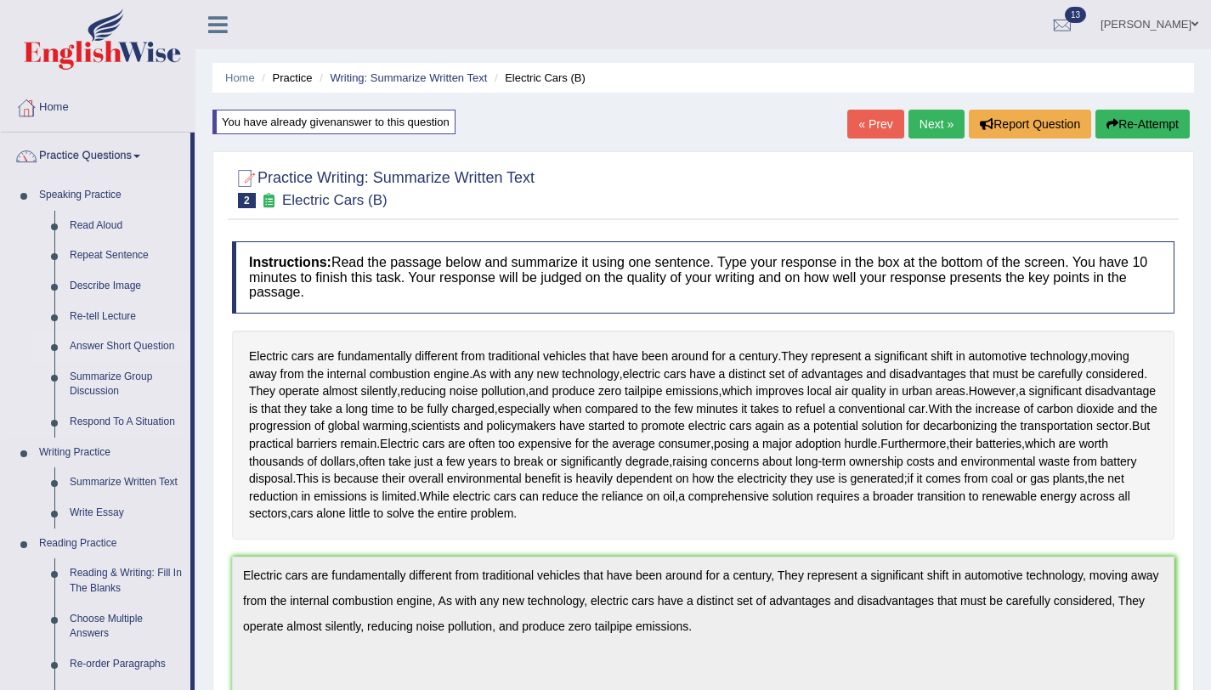
scroll to position [124, 0]
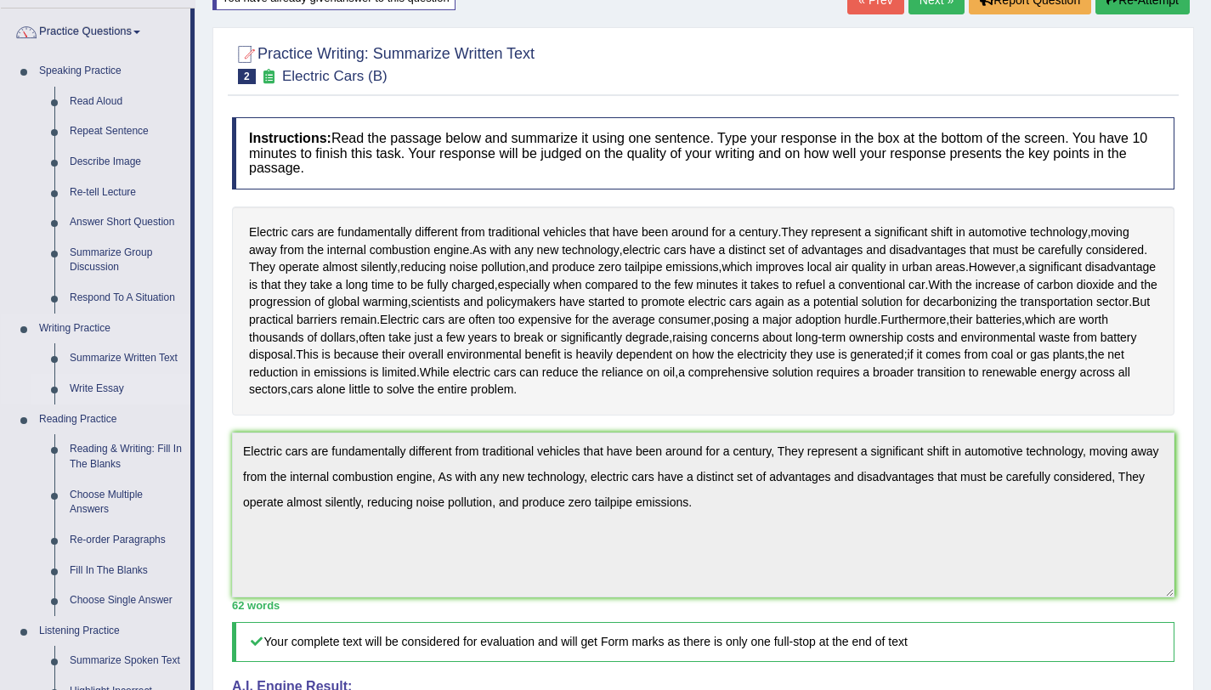
click at [110, 387] on link "Write Essay" at bounding box center [126, 389] width 128 height 31
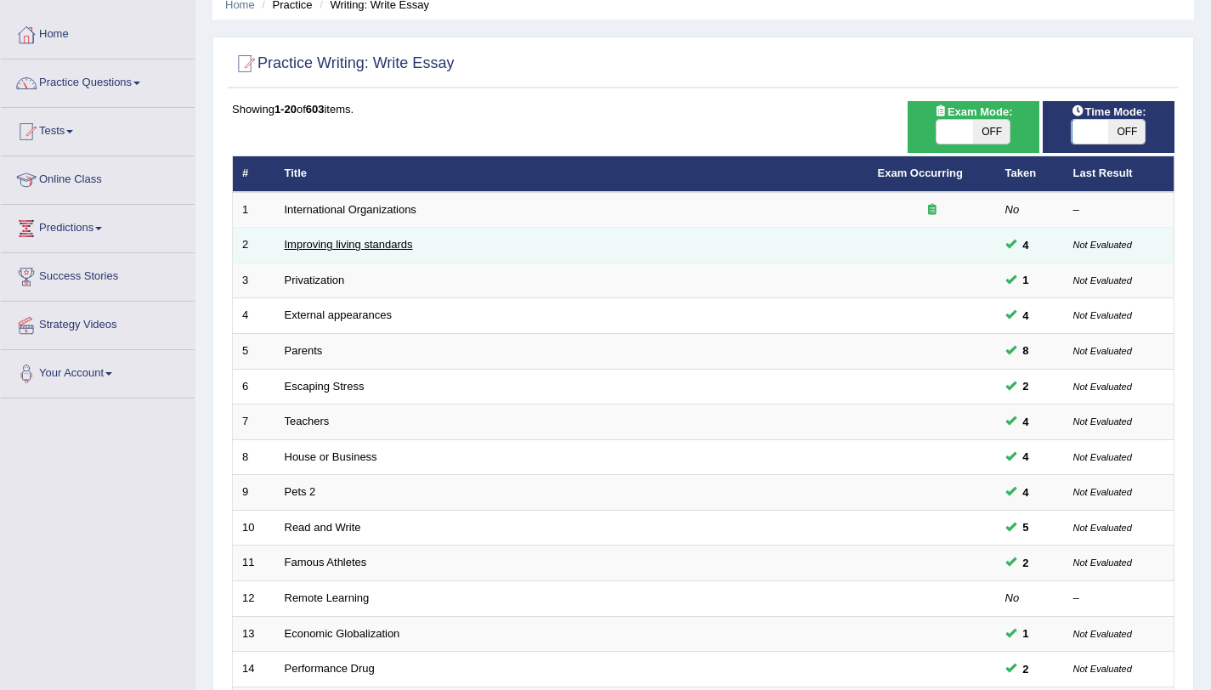
scroll to position [317, 0]
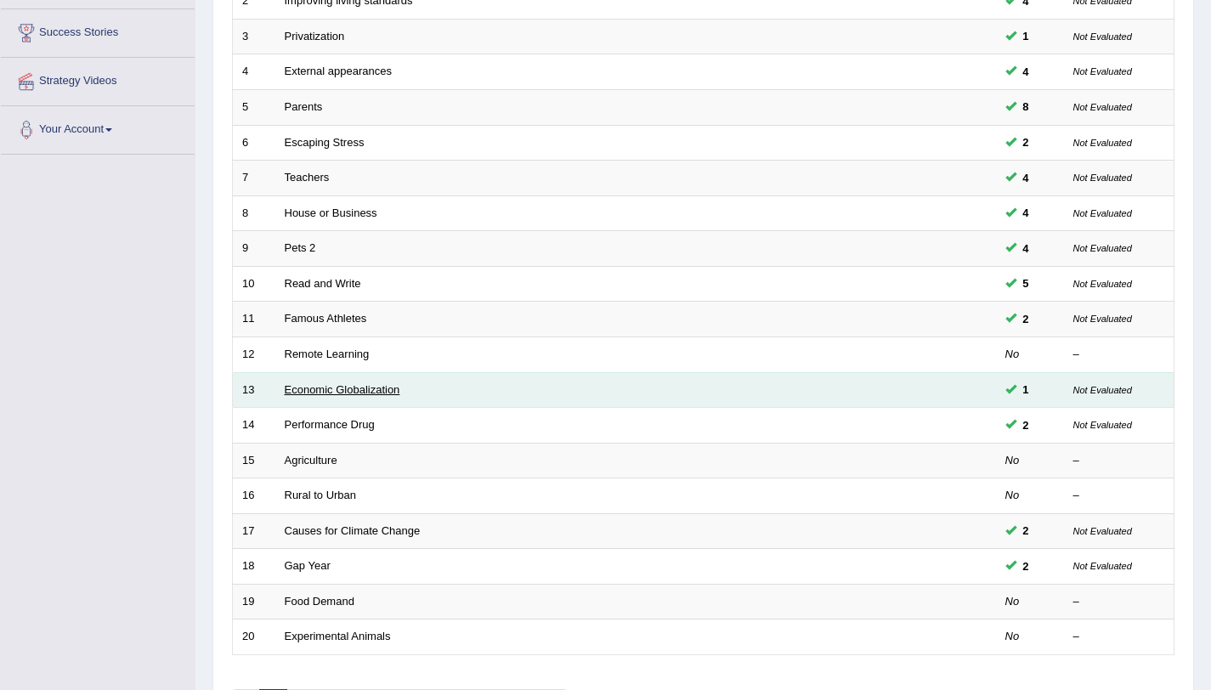
click at [372, 386] on link "Economic Globalization" at bounding box center [343, 389] width 116 height 13
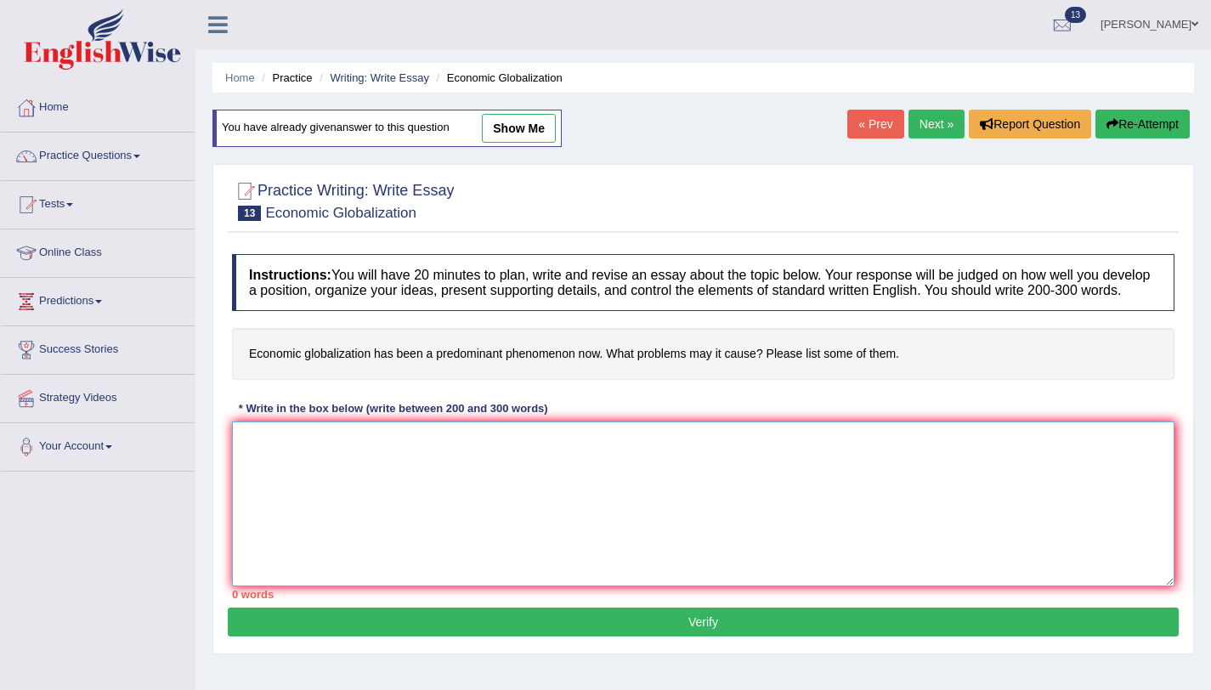
drag, startPoint x: 432, startPoint y: 482, endPoint x: 439, endPoint y: 477, distance: 8.7
click at [432, 482] on textarea at bounding box center [703, 503] width 942 height 165
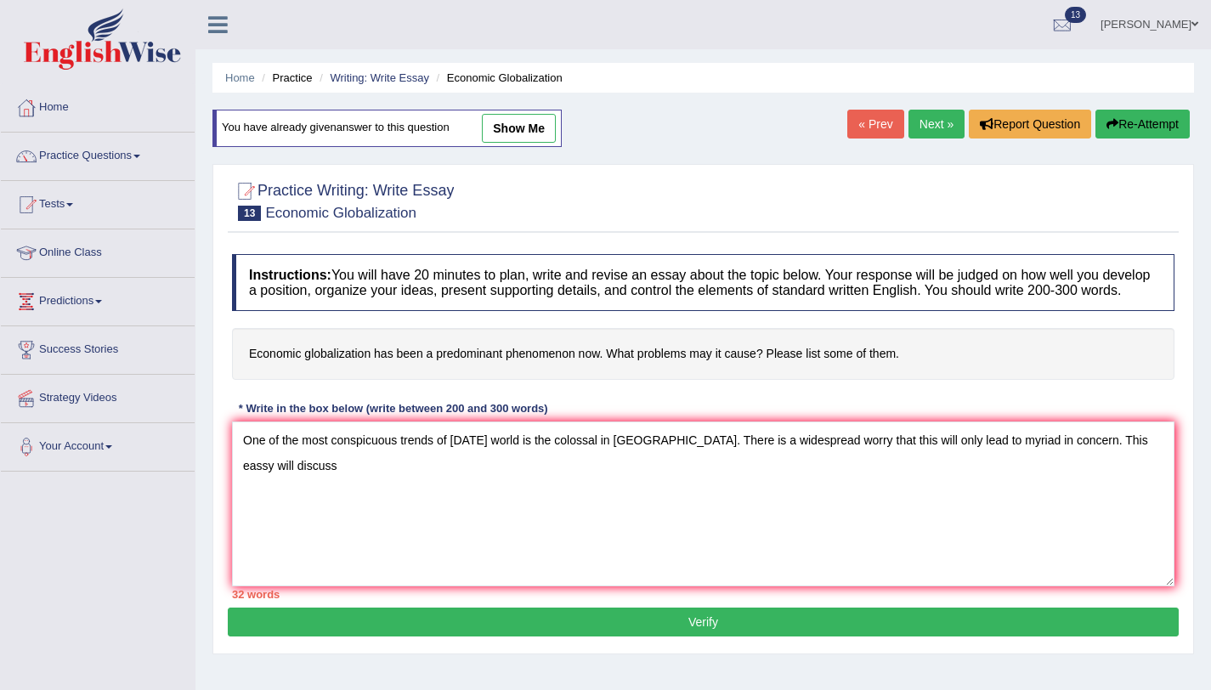
click at [723, 375] on h4 "Economic globalization has been a predominant phenomenon now. What problems may…" at bounding box center [703, 354] width 942 height 52
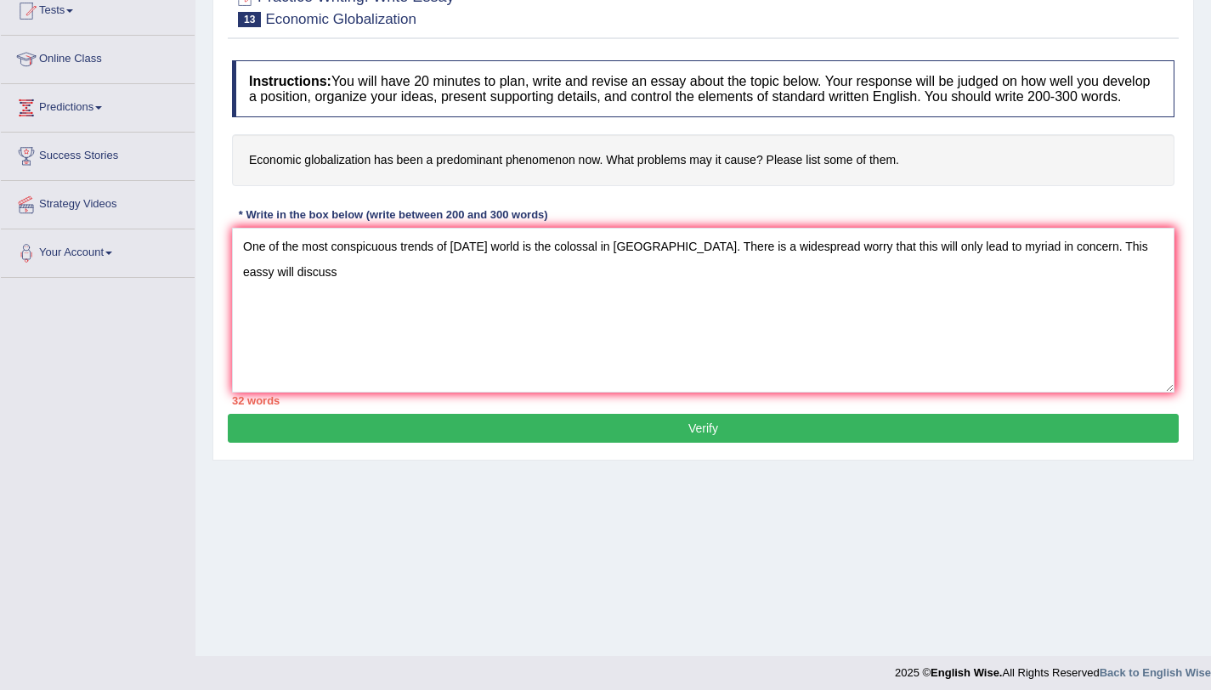
scroll to position [202, 0]
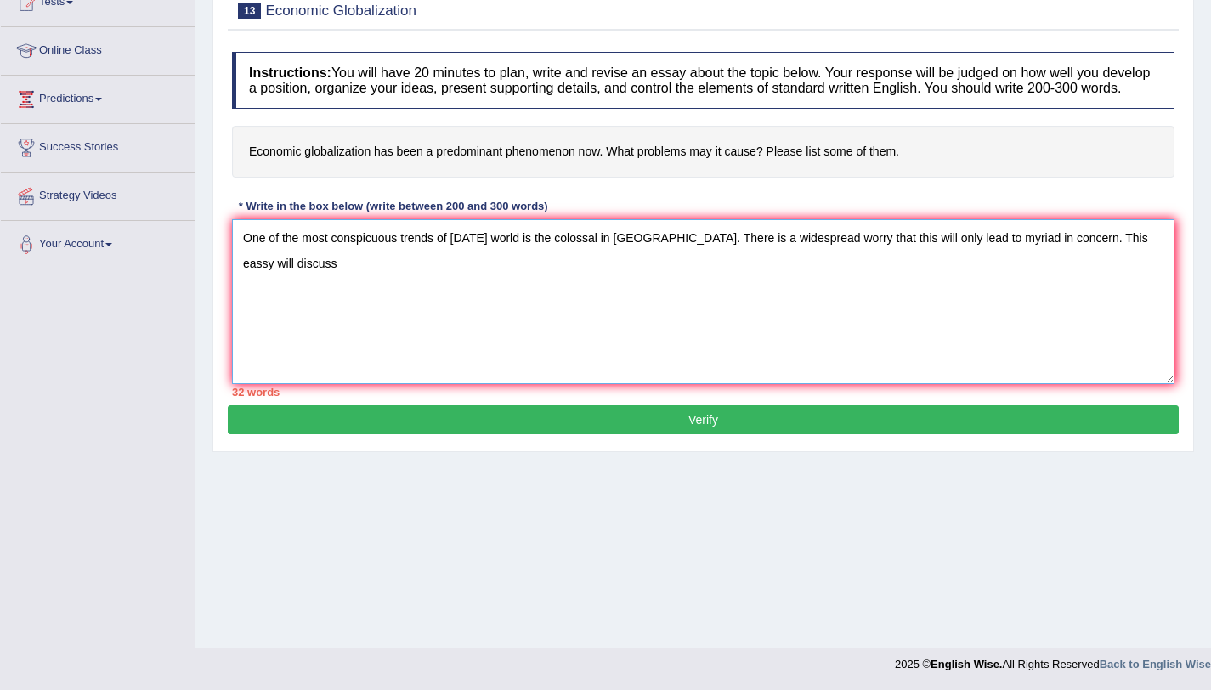
click at [371, 294] on textarea "One of the most conspicuous trends of today's world is the colossal in upsurge.…" at bounding box center [703, 301] width 942 height 165
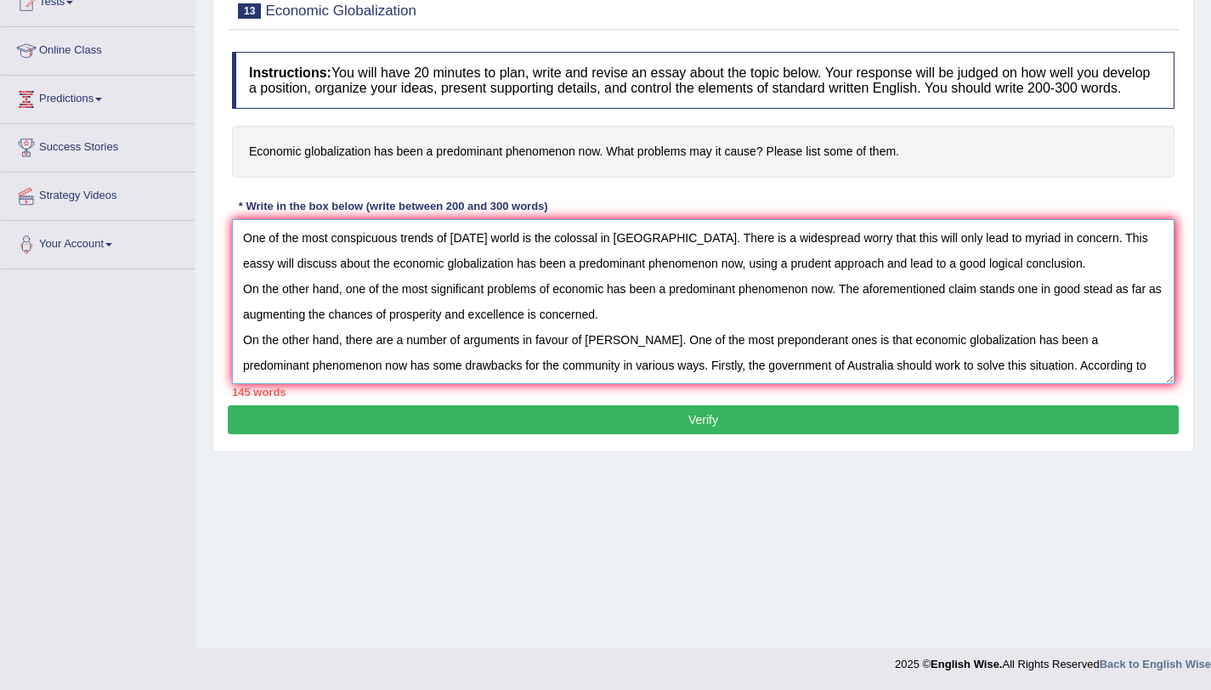
scroll to position [14, 0]
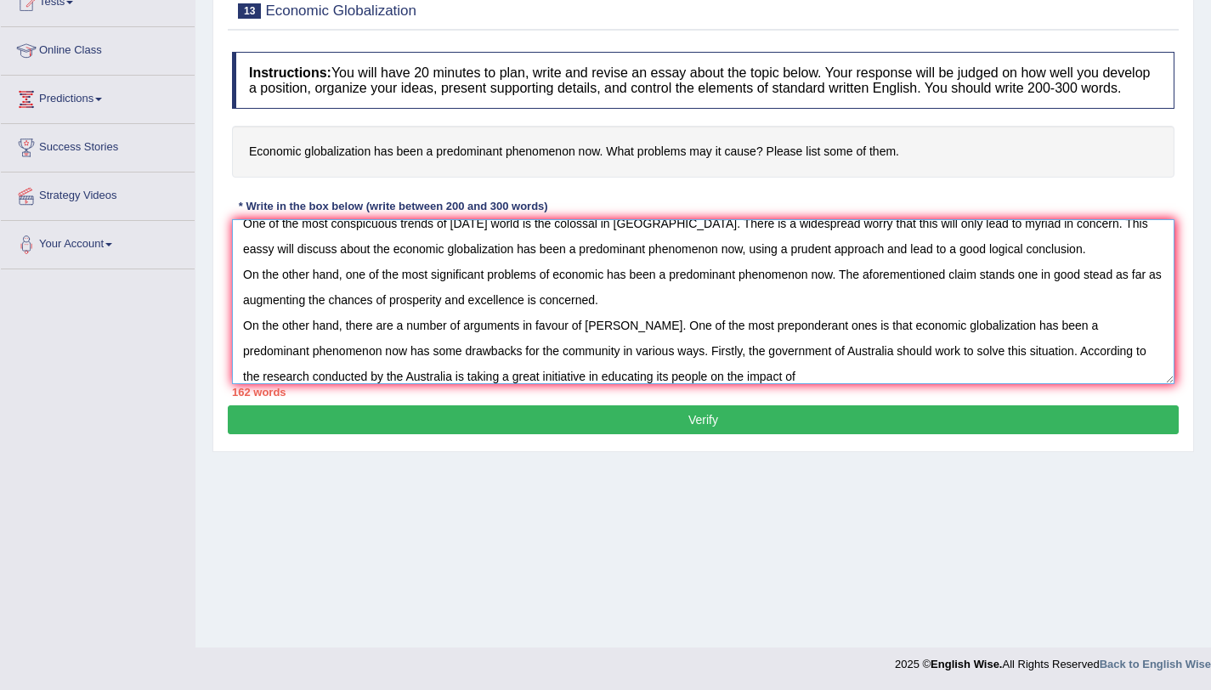
type textarea "One of the most conspicuous trends of today's world is the colossal in upsurge.…"
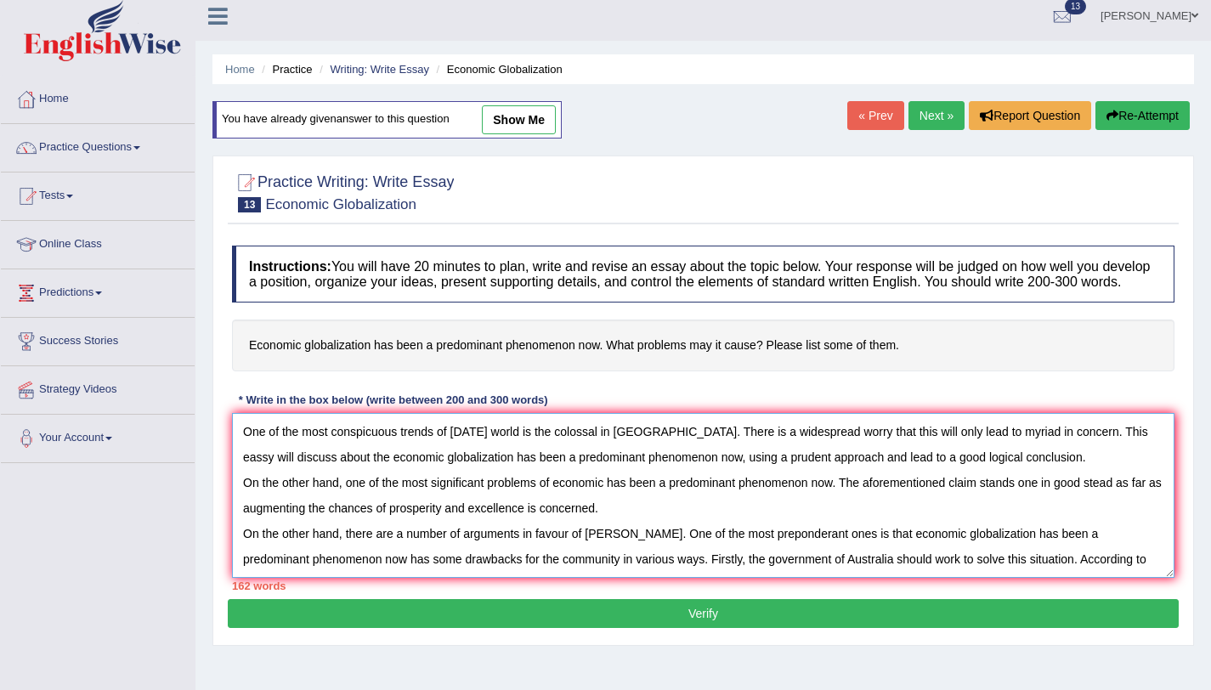
scroll to position [0, 0]
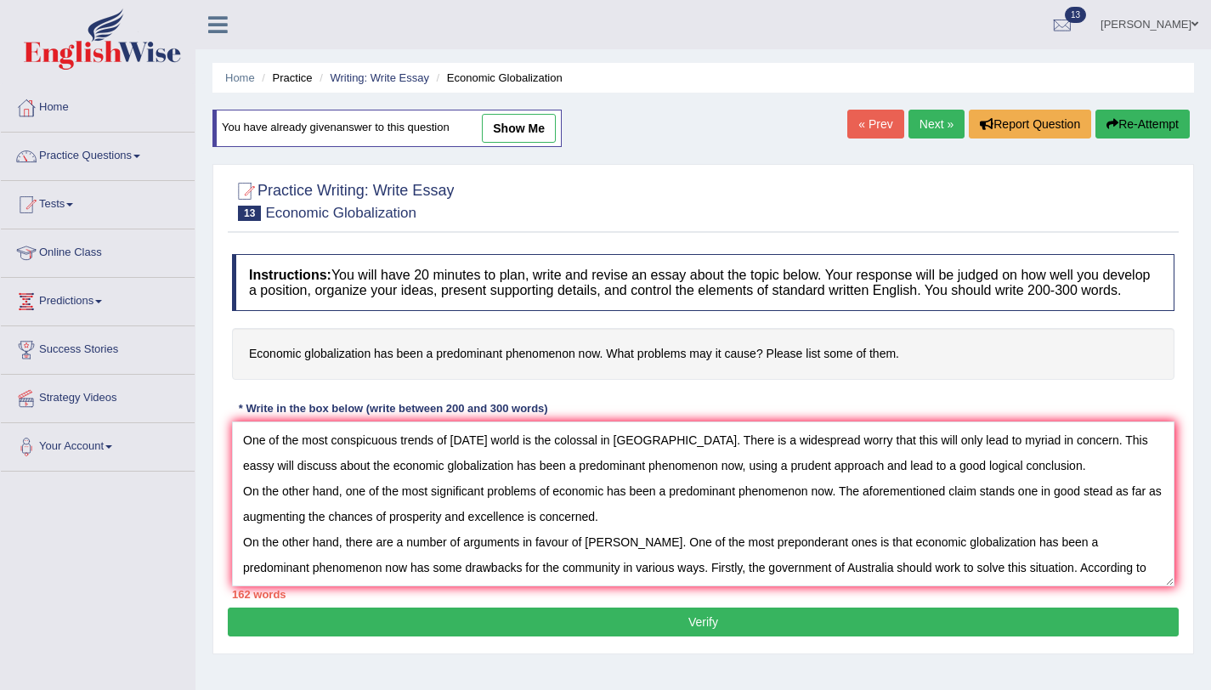
click at [104, 156] on link "Practice Questions" at bounding box center [98, 154] width 194 height 42
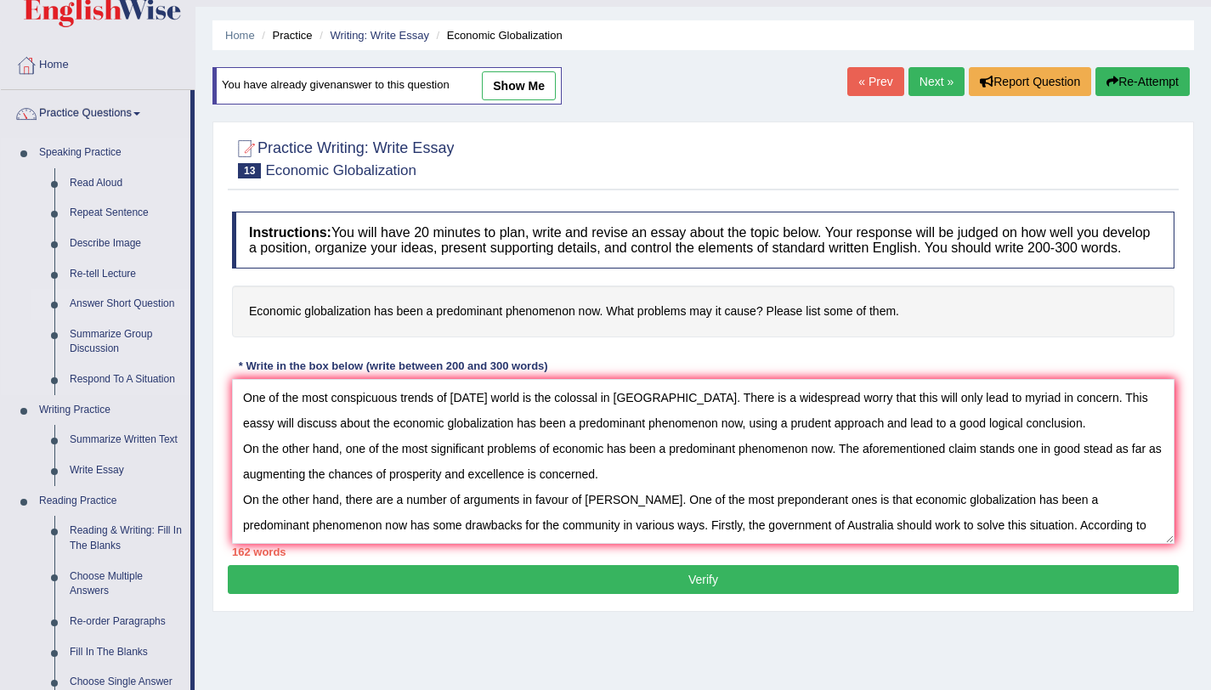
scroll to position [127, 0]
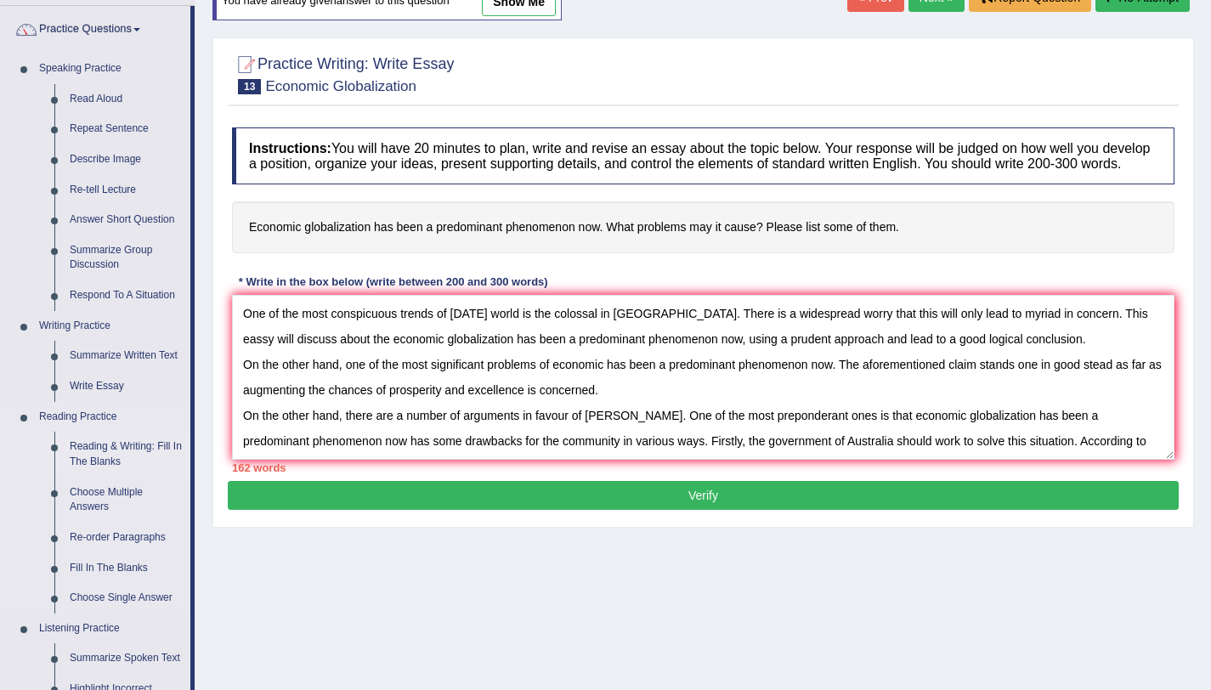
click at [141, 455] on link "Reading & Writing: Fill In The Blanks" at bounding box center [126, 454] width 128 height 45
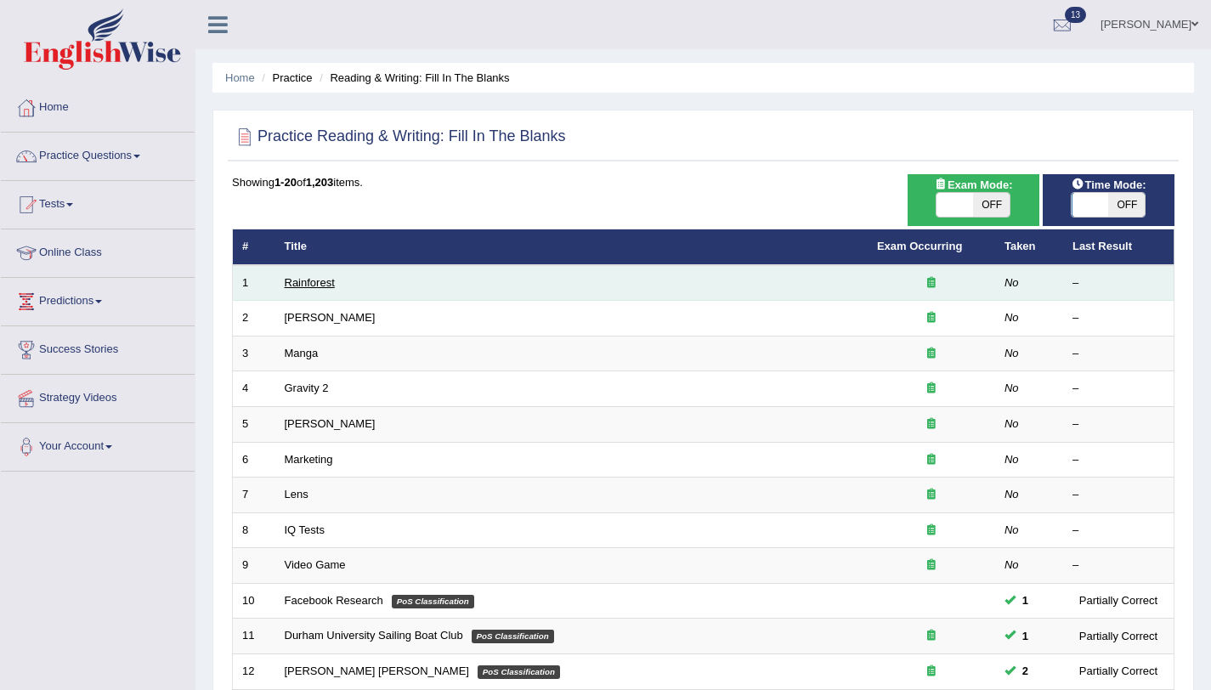
click at [330, 285] on link "Rainforest" at bounding box center [310, 282] width 50 height 13
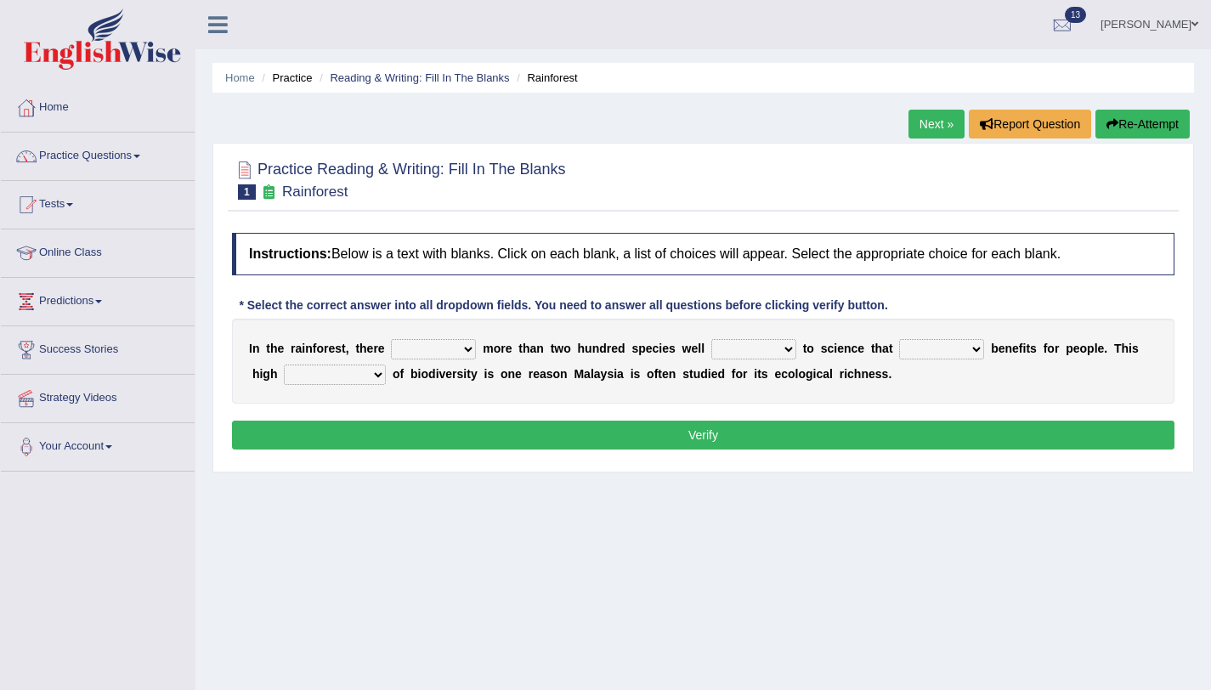
click at [438, 350] on select "have can be has is" at bounding box center [433, 349] width 85 height 20
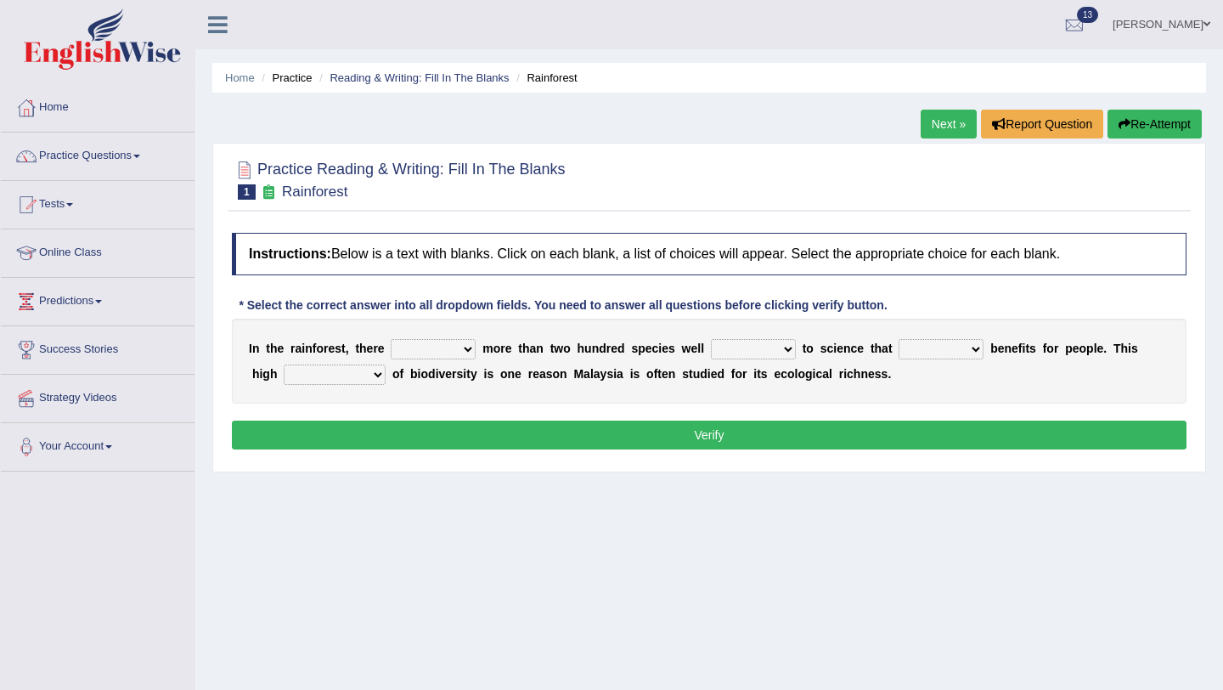
click at [414, 465] on div "Practice Reading & Writing: Fill In The Blanks 1 Rainforest Instructions: Below…" at bounding box center [709, 308] width 994 height 330
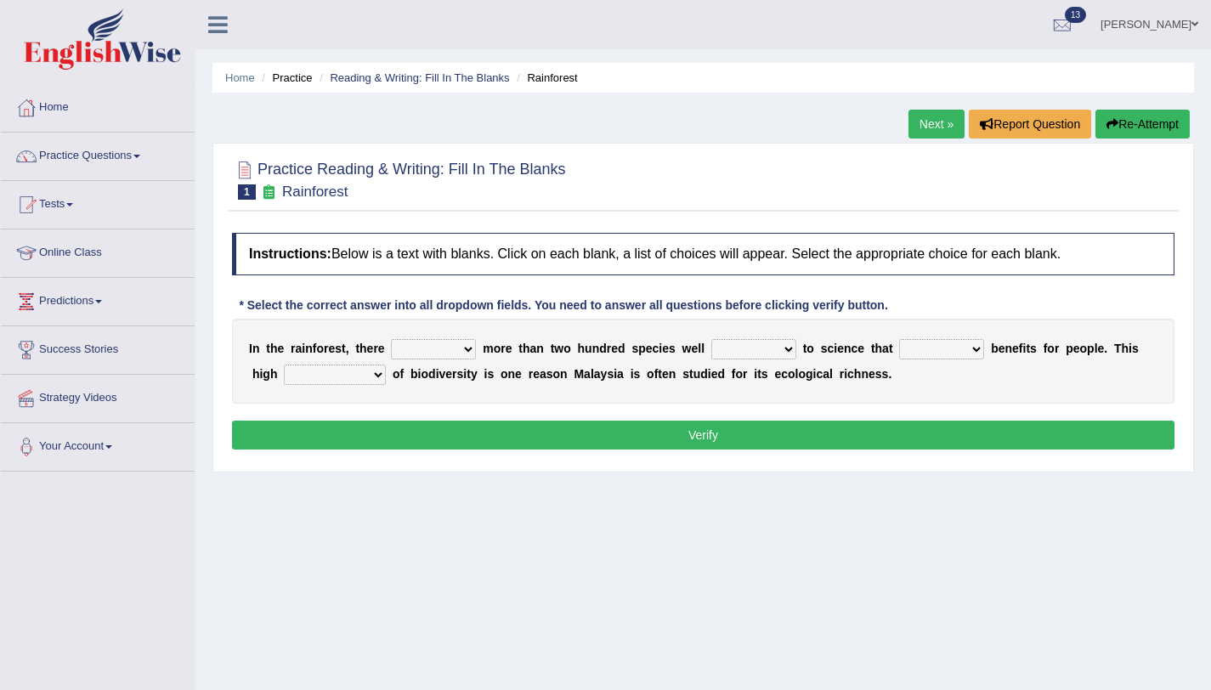
click at [447, 353] on select "have can be has is" at bounding box center [433, 349] width 85 height 20
select select "is"
click at [391, 339] on select "have can be has is" at bounding box center [433, 349] width 85 height 20
click at [770, 353] on select "knowing known knew know" at bounding box center [753, 349] width 85 height 20
select select "known"
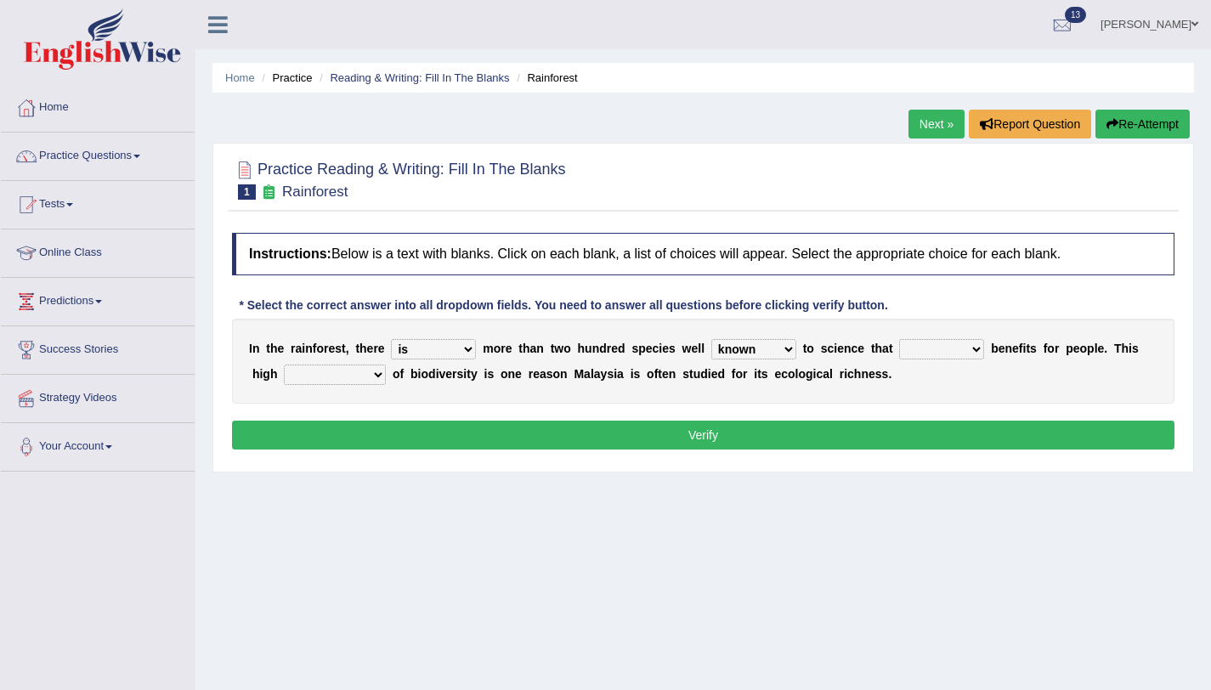
click at [711, 339] on select "knowing known knew know" at bounding box center [753, 349] width 85 height 20
click at [951, 347] on select "contain contained containing contains" at bounding box center [941, 349] width 85 height 20
click at [347, 376] on select "condensation conjunction continuity complexity" at bounding box center [335, 374] width 102 height 20
select select "complexity"
click at [284, 364] on select "condensation conjunction continuity complexity" at bounding box center [335, 374] width 102 height 20
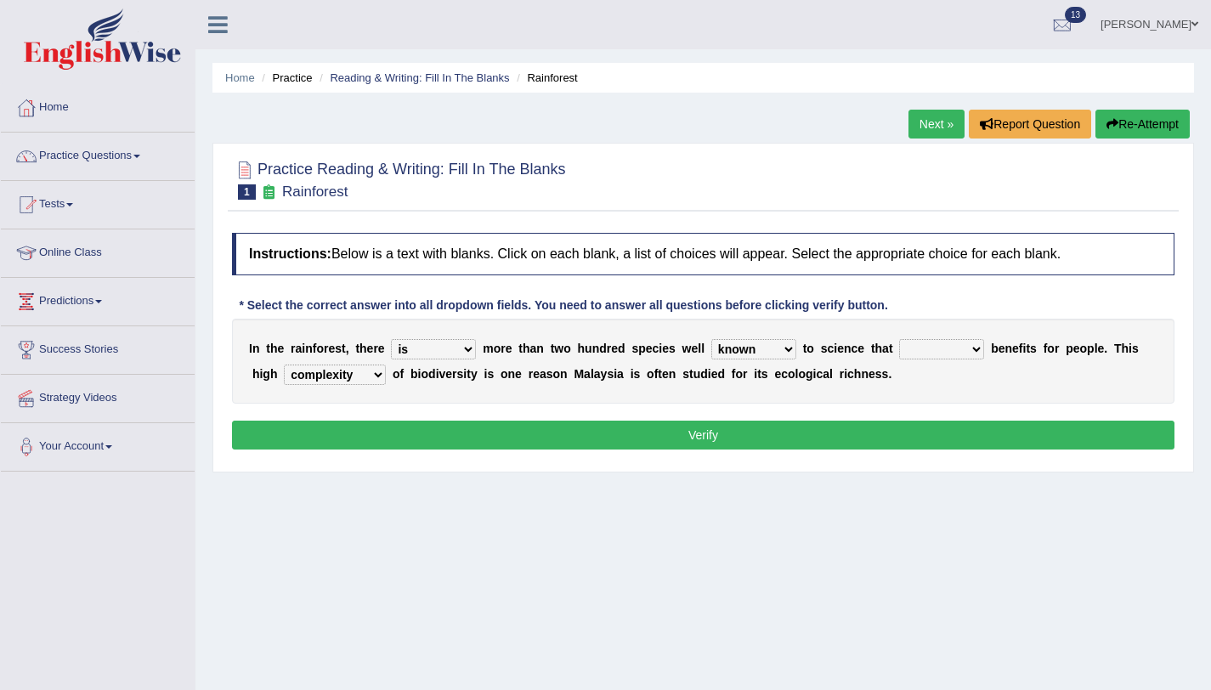
click at [906, 354] on select "contain contained containing contains" at bounding box center [941, 349] width 85 height 20
select select "contained"
click at [900, 339] on select "contain contained containing contains" at bounding box center [941, 349] width 85 height 20
click at [940, 430] on button "Verify" at bounding box center [703, 435] width 942 height 29
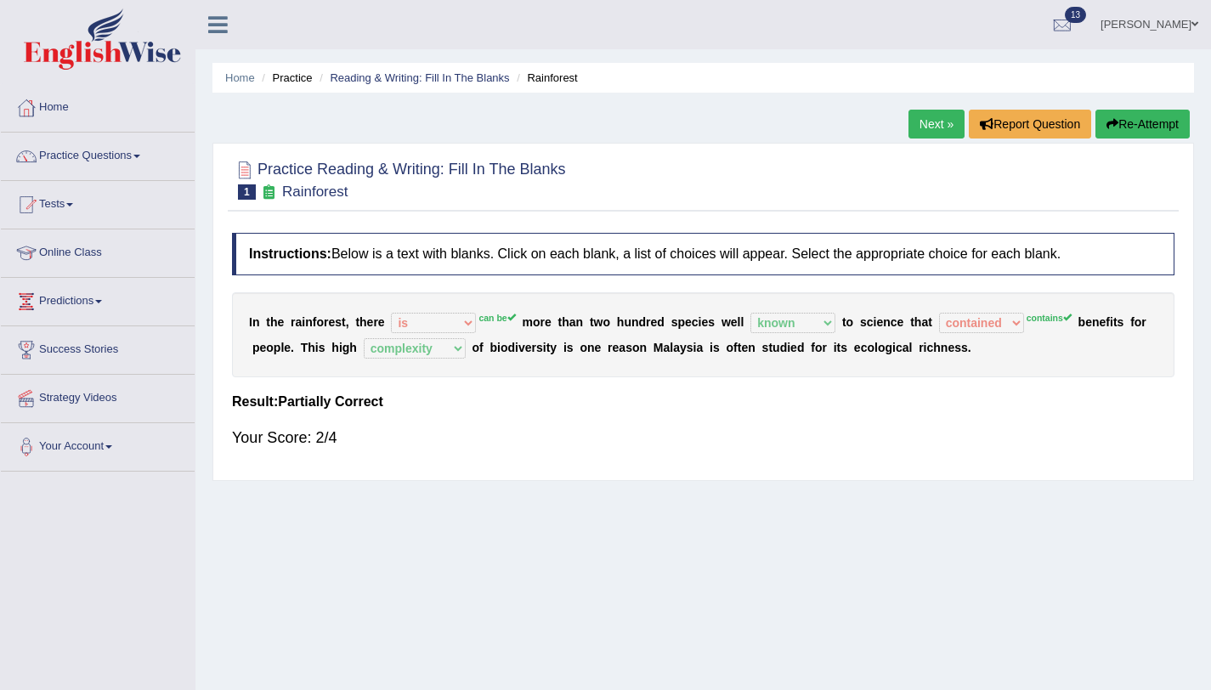
click at [1133, 125] on button "Re-Attempt" at bounding box center [1142, 124] width 94 height 29
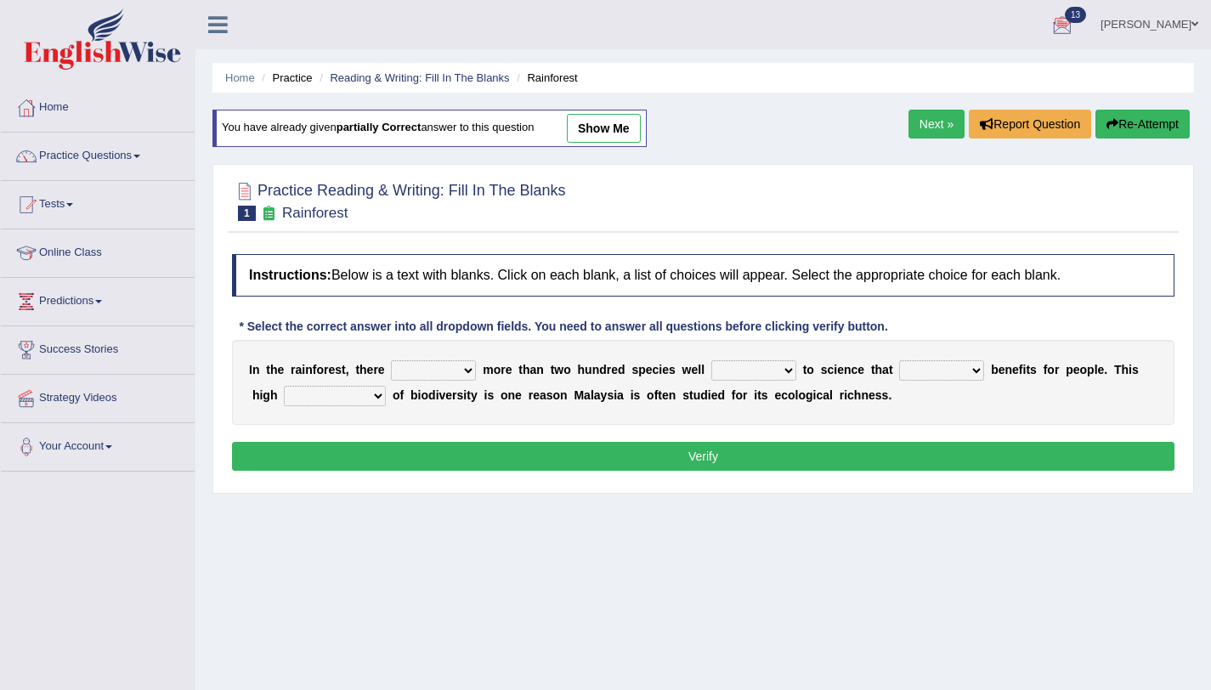
click at [1138, 22] on link "[PERSON_NAME]" at bounding box center [1148, 22] width 123 height 44
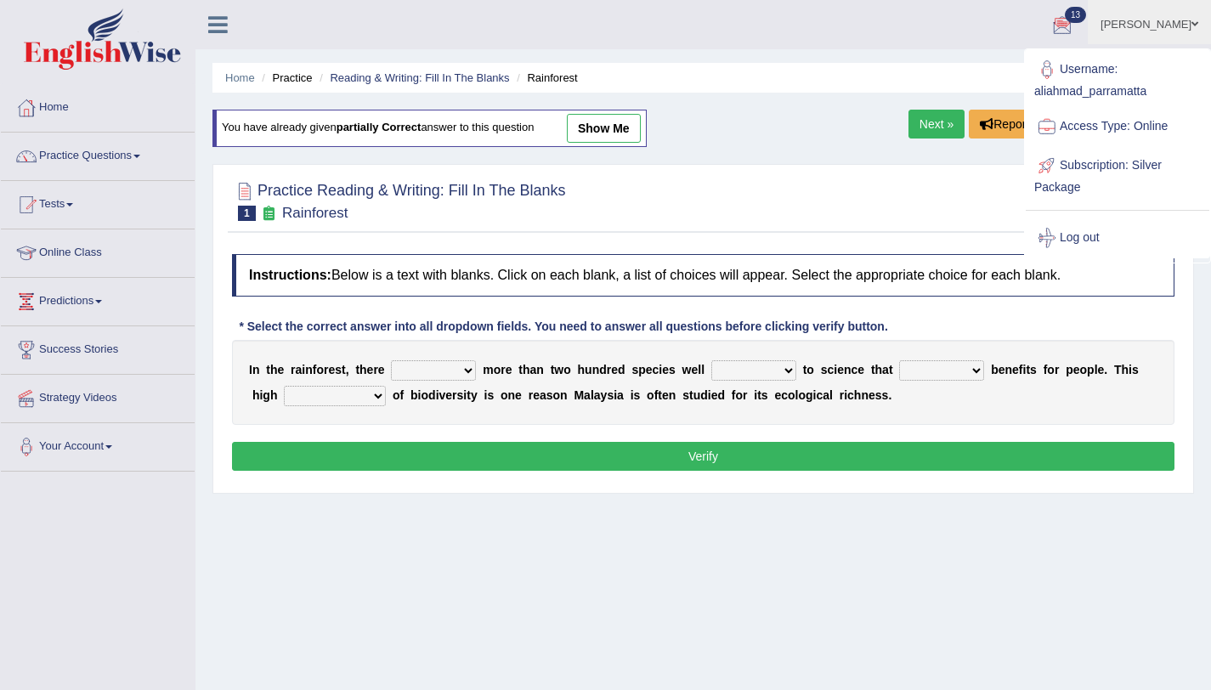
click at [894, 529] on div "Home Practice Reading & Writing: Fill In The Blanks Rainforest You have already…" at bounding box center [702, 425] width 1015 height 850
